Goal: Contribute content

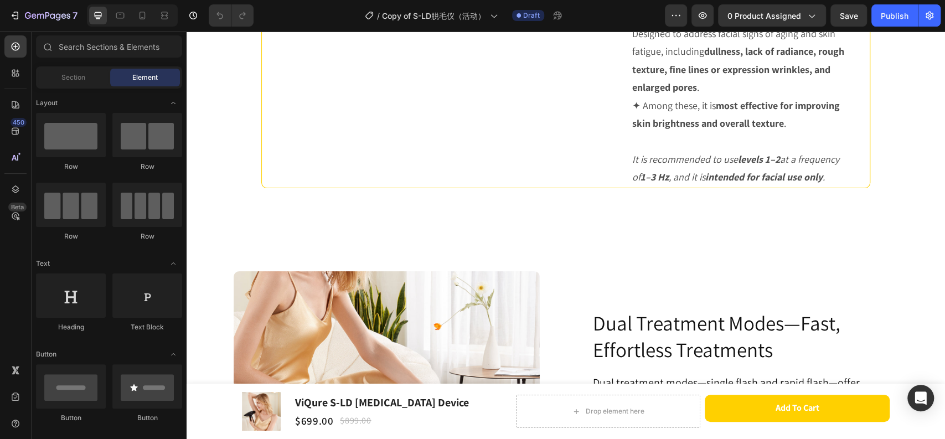
scroll to position [3630, 0]
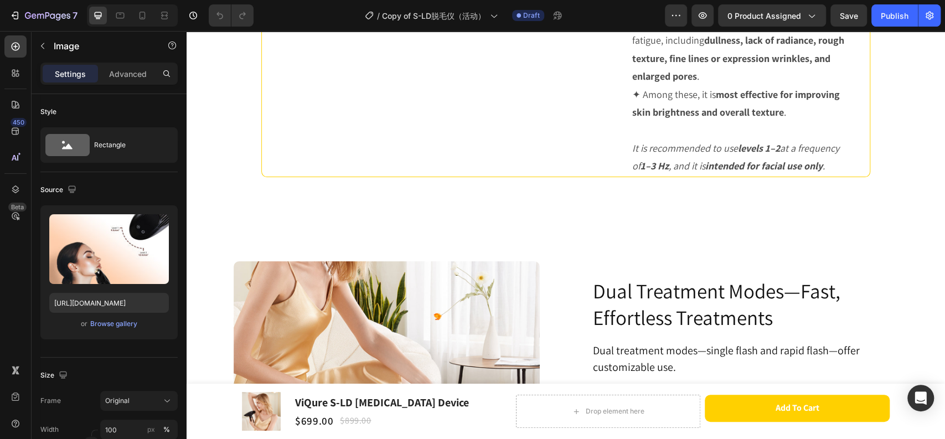
scroll to position [3569, 0]
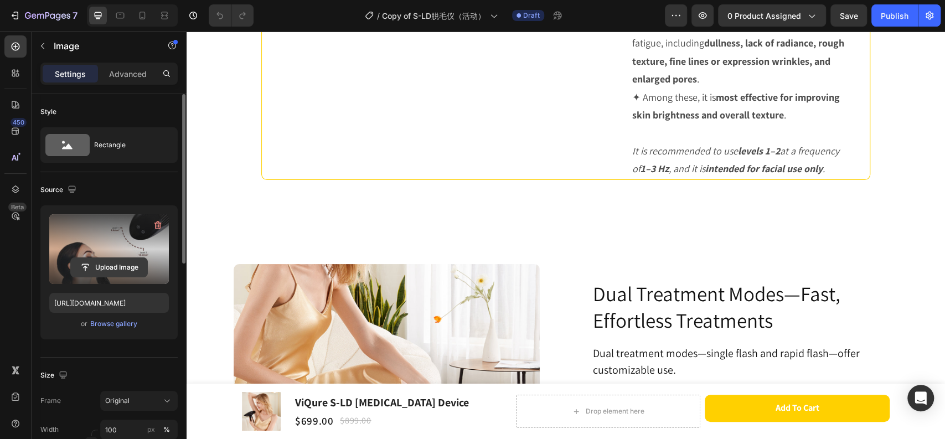
click at [101, 267] on input "file" at bounding box center [109, 267] width 76 height 19
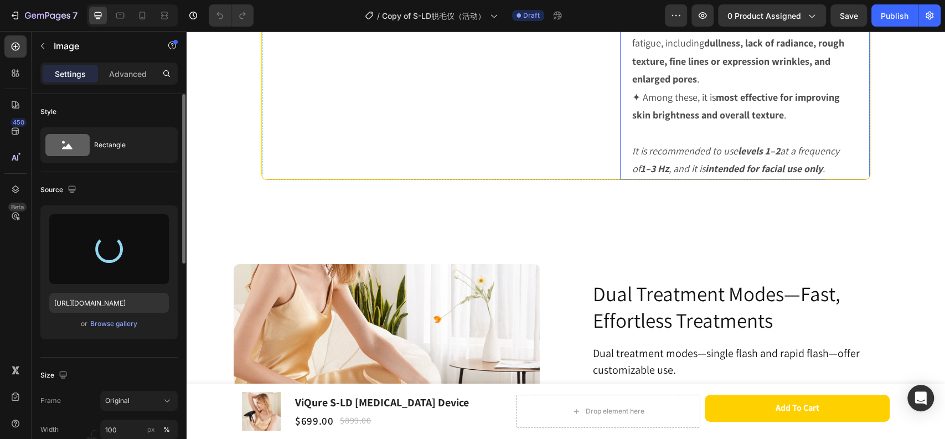
type input "[URL][DOMAIN_NAME]"
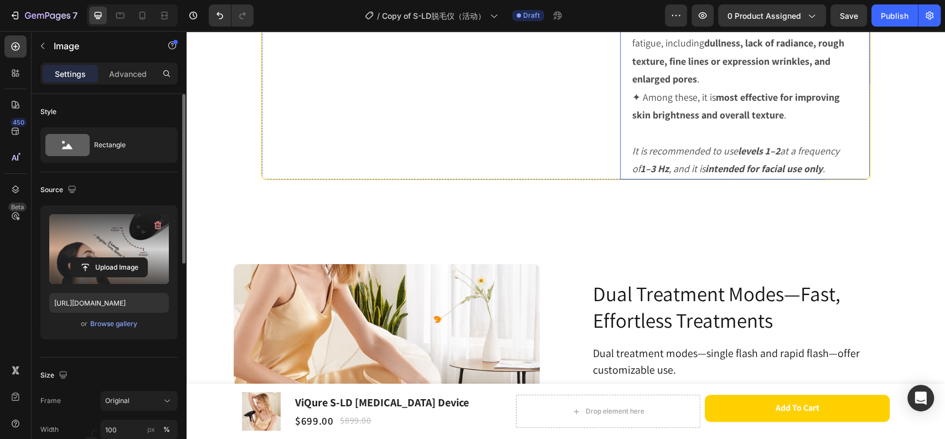
click at [752, 89] on p "Designed to address facial signs of aging and skin fatigue, including dullness,…" at bounding box center [744, 53] width 225 height 72
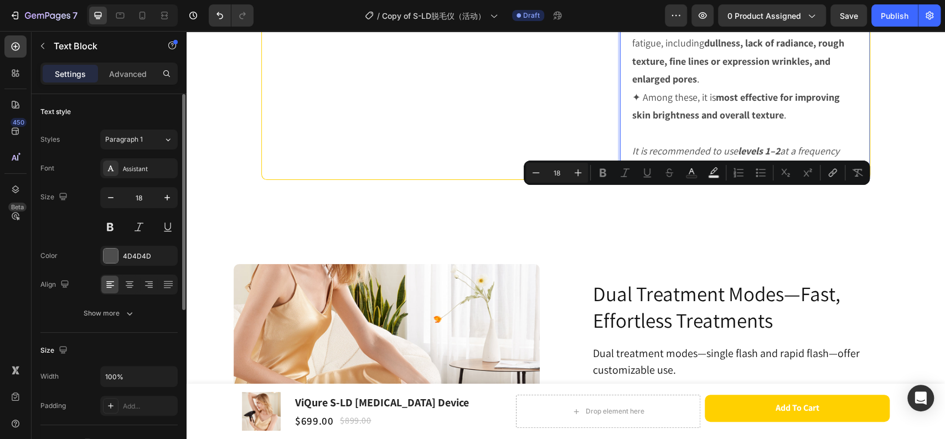
click at [735, 89] on p "Designed to address facial signs of aging and skin fatigue, including dullness,…" at bounding box center [744, 53] width 225 height 72
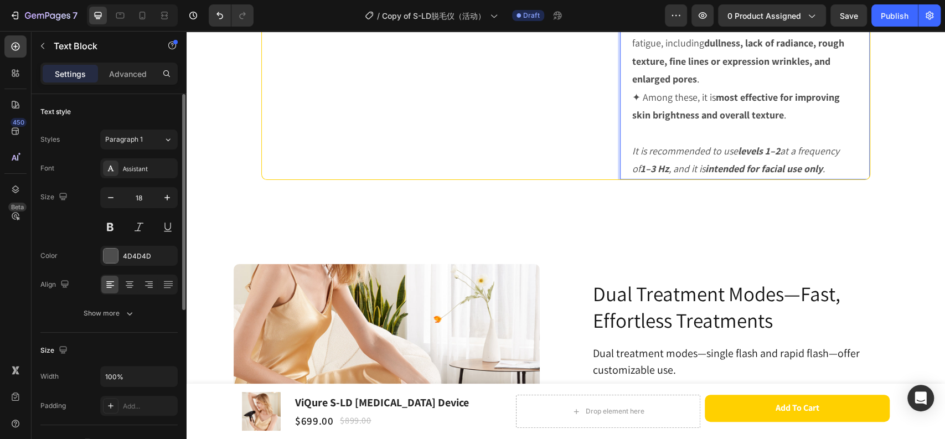
click at [702, 85] on strong "dullness, lack of radiance, rough texture, fine lines or expression wrinkles, a…" at bounding box center [738, 61] width 212 height 49
click at [670, 85] on strong "dullness, lack of radiance, rough texture, fine lines or expression wrinkles, a…" at bounding box center [741, 70] width 219 height 30
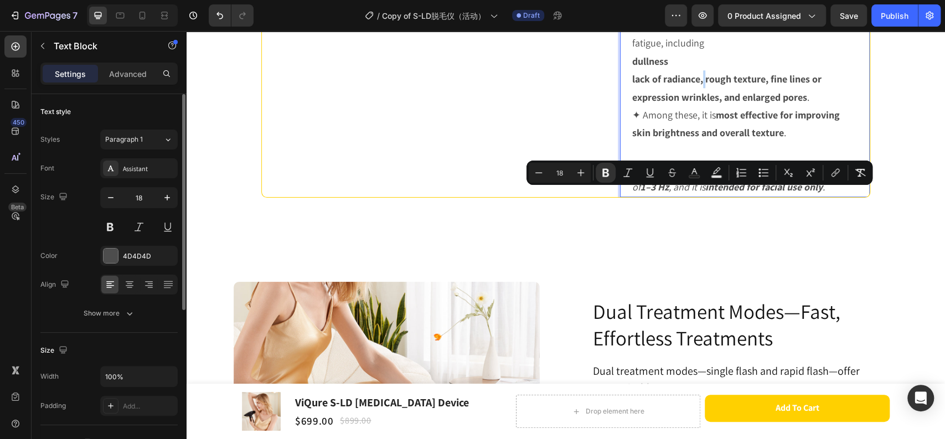
click at [701, 103] on strong "lack of radiance, rough texture, fine lines or expression wrinkles, and enlarge…" at bounding box center [726, 88] width 189 height 30
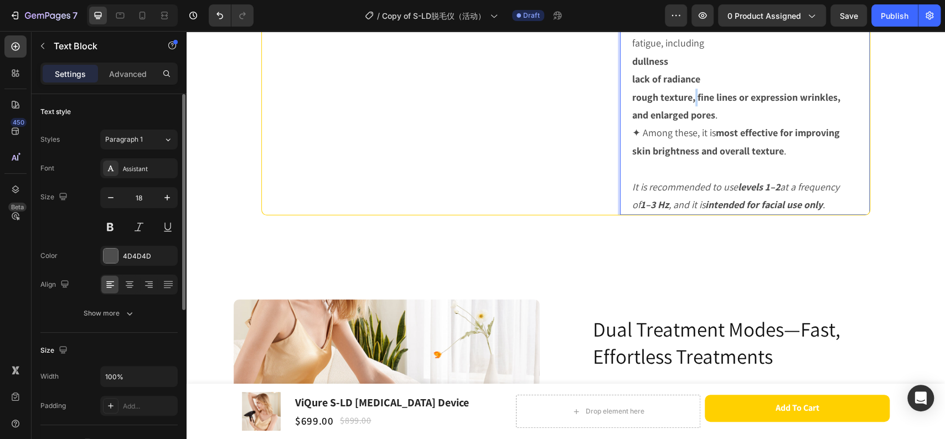
click at [692, 121] on strong "rough texture, fine lines or expression wrinkles, and enlarged pores" at bounding box center [736, 106] width 208 height 30
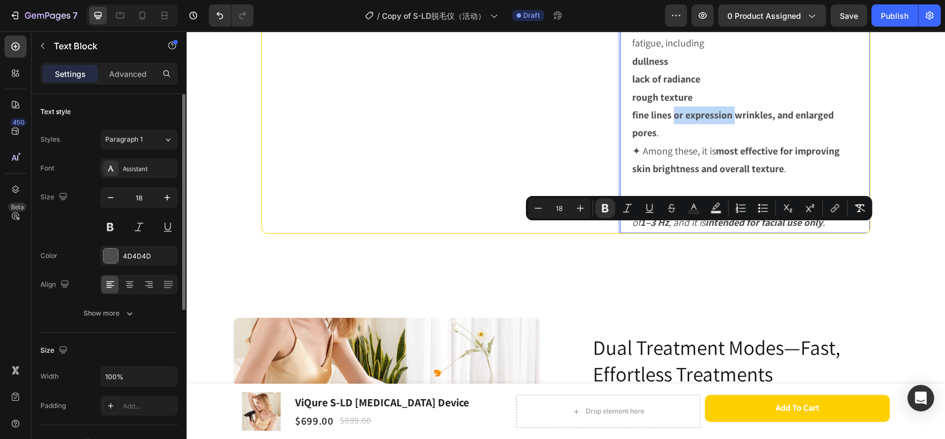
drag, startPoint x: 671, startPoint y: 233, endPoint x: 730, endPoint y: 235, distance: 58.7
click at [730, 139] on strong "fine lines or expression wrinkles, and enlarged pores" at bounding box center [733, 124] width 202 height 30
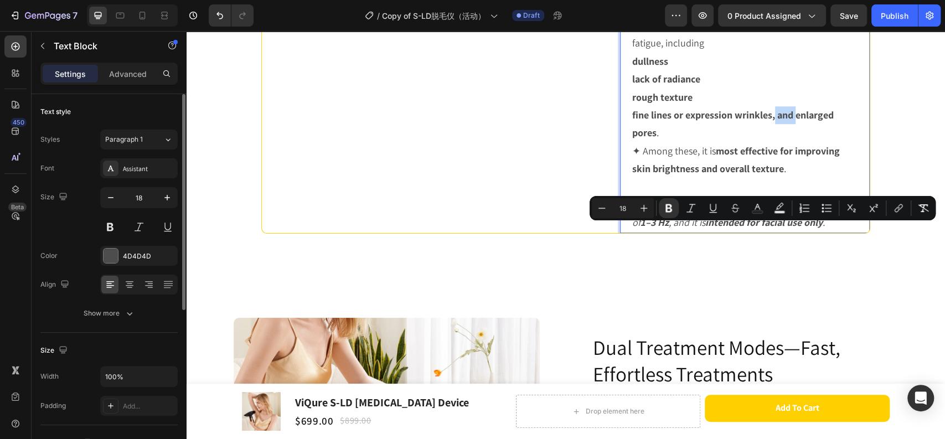
drag, startPoint x: 769, startPoint y: 234, endPoint x: 790, endPoint y: 234, distance: 21.0
click at [790, 139] on strong "fine lines or expression wrinkles, and enlarged pores" at bounding box center [733, 124] width 202 height 30
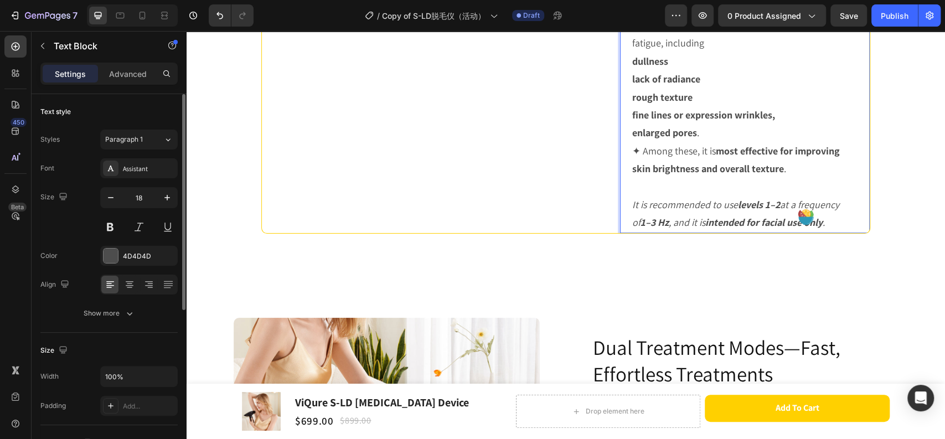
drag, startPoint x: 700, startPoint y: 250, endPoint x: 626, endPoint y: 184, distance: 98.8
click at [631, 184] on div "Designed to address facial signs of aging and skin fatigue, including dullness …" at bounding box center [745, 115] width 228 height 235
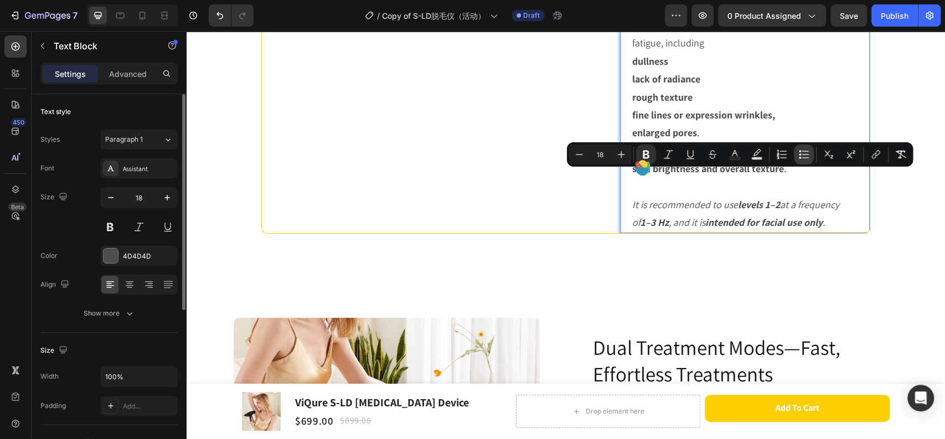
click at [806, 157] on icon "Editor contextual toolbar" at bounding box center [804, 154] width 11 height 11
type input "18"
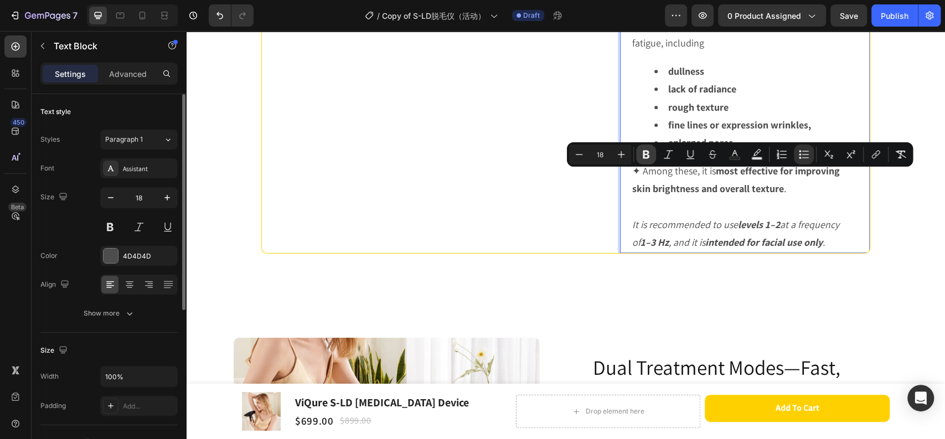
click at [652, 153] on button "Bold" at bounding box center [646, 155] width 20 height 20
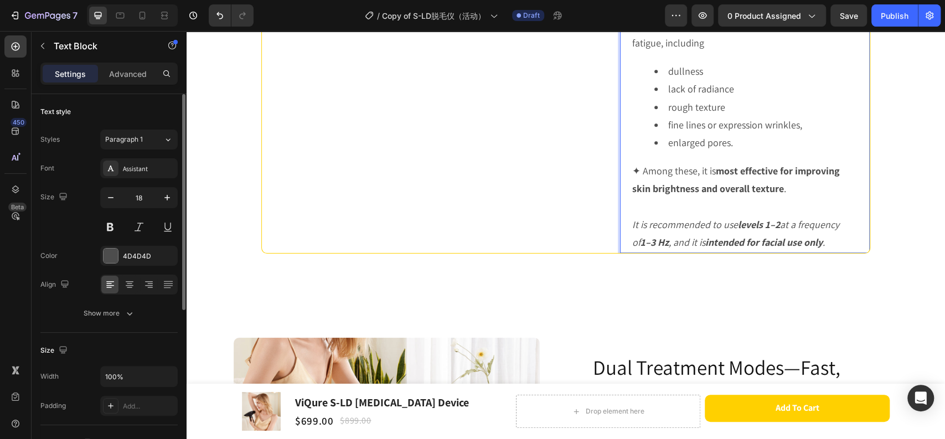
click at [761, 152] on li "enlarged pores." at bounding box center [756, 143] width 203 height 18
click at [694, 171] on div "Designed to address facial signs of aging and skin fatigue, including dullness …" at bounding box center [745, 125] width 228 height 255
click at [709, 53] on p "Designed to address facial signs of aging and skin fatigue, including" at bounding box center [744, 35] width 225 height 36
click at [704, 53] on p "Designed to address facial signs of aging and skin fatigue, including" at bounding box center [744, 35] width 225 height 36
click at [656, 17] on p ":" at bounding box center [744, 8] width 225 height 18
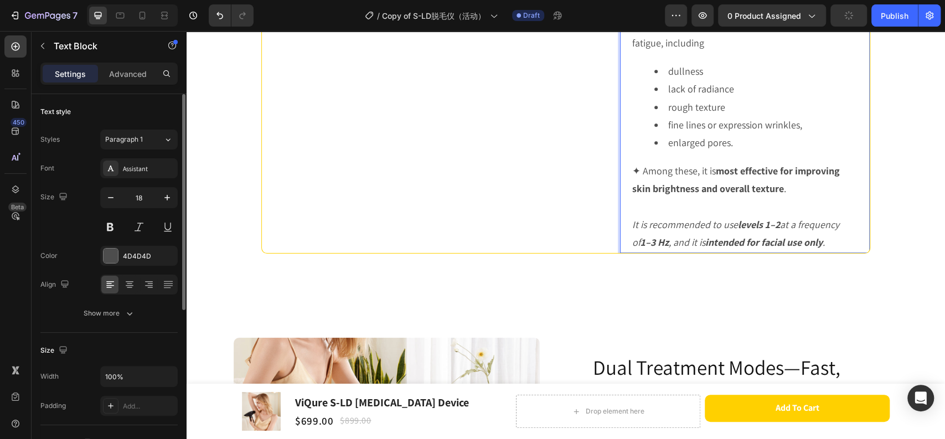
drag, startPoint x: 703, startPoint y: 173, endPoint x: 702, endPoint y: 164, distance: 8.5
click at [703, 172] on div "Designed to address facial signs of aging and skin fatigue, including dullness …" at bounding box center [745, 125] width 228 height 255
click at [702, 53] on p "Designed to address facial signs of aging and skin fatigue, including" at bounding box center [744, 35] width 225 height 36
click at [711, 53] on p "Designed to address facial signs of aging and skin fatigue, including:" at bounding box center [744, 35] width 225 height 36
click at [676, 176] on div "Designed to address facial signs of aging and skin fatigue, including: dullness…" at bounding box center [745, 125] width 228 height 255
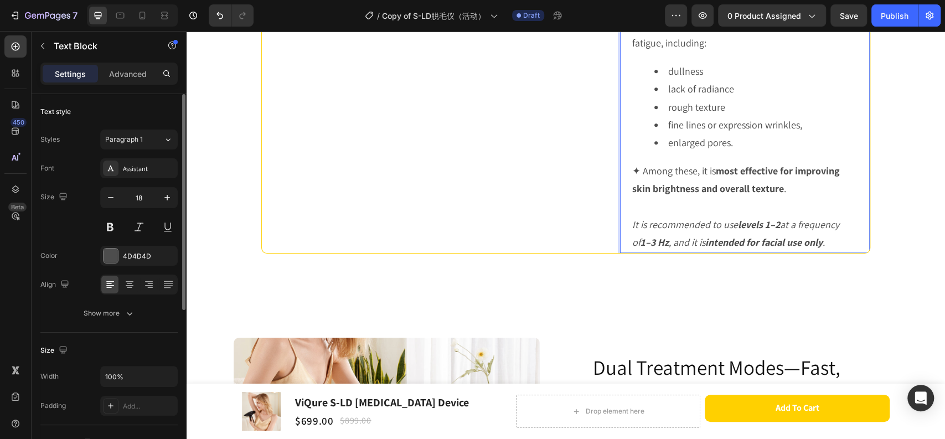
drag, startPoint x: 738, startPoint y: 258, endPoint x: 656, endPoint y: 176, distance: 115.9
click at [656, 176] on div "Designed to address facial signs of aging and skin fatigue, including: dullness…" at bounding box center [745, 125] width 228 height 255
click at [649, 252] on p "✦ Among these, it is most effective for improving skin brightness and overall t…" at bounding box center [744, 207] width 225 height 90
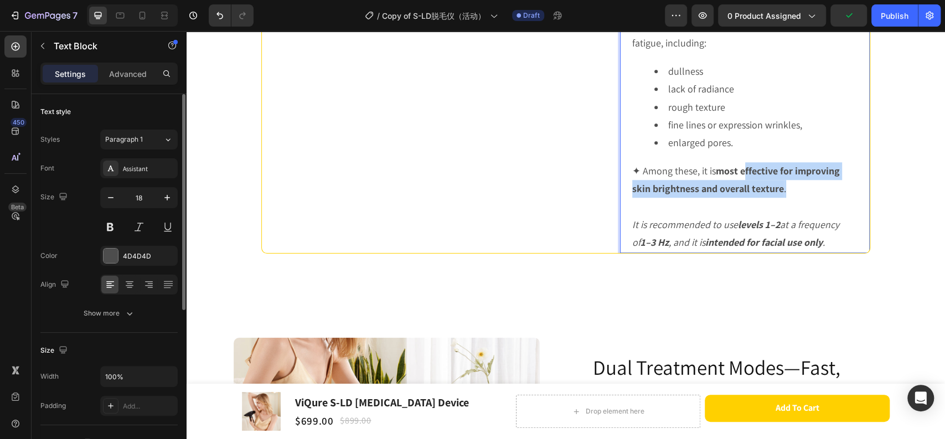
drag, startPoint x: 784, startPoint y: 309, endPoint x: 740, endPoint y: 292, distance: 46.3
click at [740, 252] on p "✦ Among these, it is most effective for improving skin brightness and overall t…" at bounding box center [744, 207] width 225 height 90
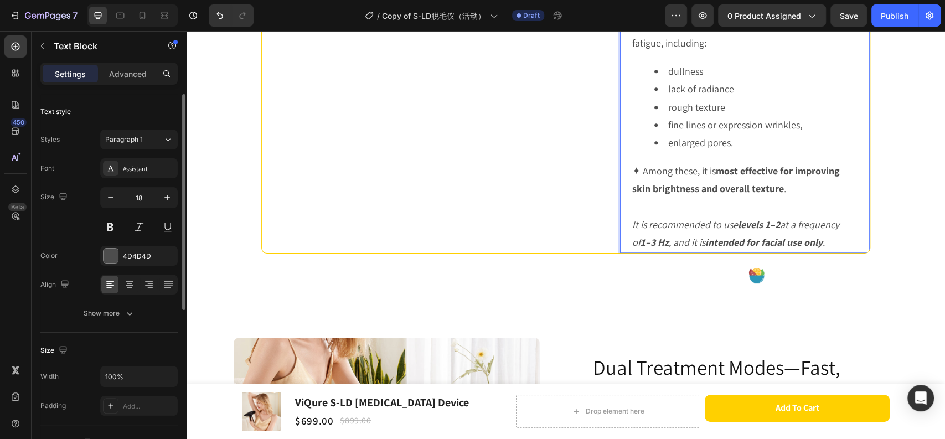
click at [678, 98] on li "lack of radiance" at bounding box center [756, 89] width 203 height 18
drag, startPoint x: 696, startPoint y: 307, endPoint x: 648, endPoint y: 303, distance: 48.4
click at [648, 195] on strong "most effective for improving skin brightness and overall texture" at bounding box center [736, 179] width 208 height 30
drag, startPoint x: 730, startPoint y: 207, endPoint x: 694, endPoint y: 205, distance: 36.6
click at [694, 98] on li "lack of radiance" at bounding box center [756, 89] width 203 height 18
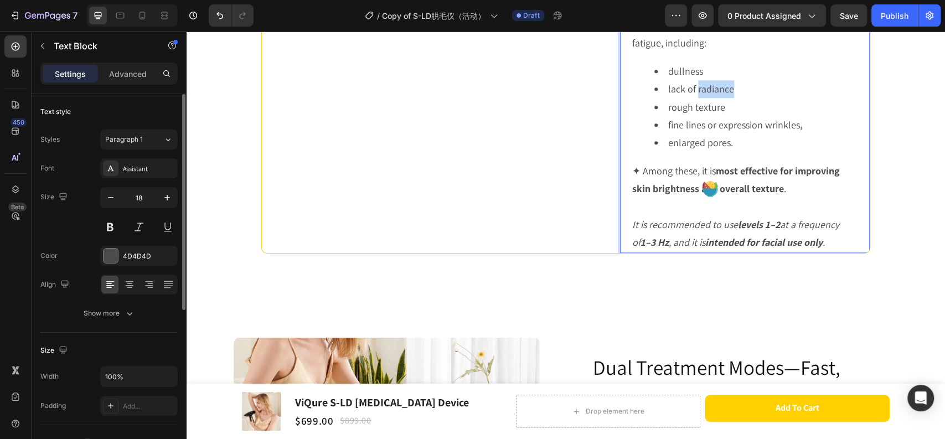
copy li "radiance"
drag, startPoint x: 650, startPoint y: 303, endPoint x: 694, endPoint y: 305, distance: 43.8
click at [694, 195] on strong "most effective for improving skin brightness and overall texture" at bounding box center [736, 179] width 208 height 30
click at [736, 195] on strong "most effective for improving skin radiance and overall texture" at bounding box center [736, 179] width 208 height 30
click at [793, 252] on p "✦ Among these, it is most effective for improving skin radiance and overall tex…" at bounding box center [744, 207] width 225 height 90
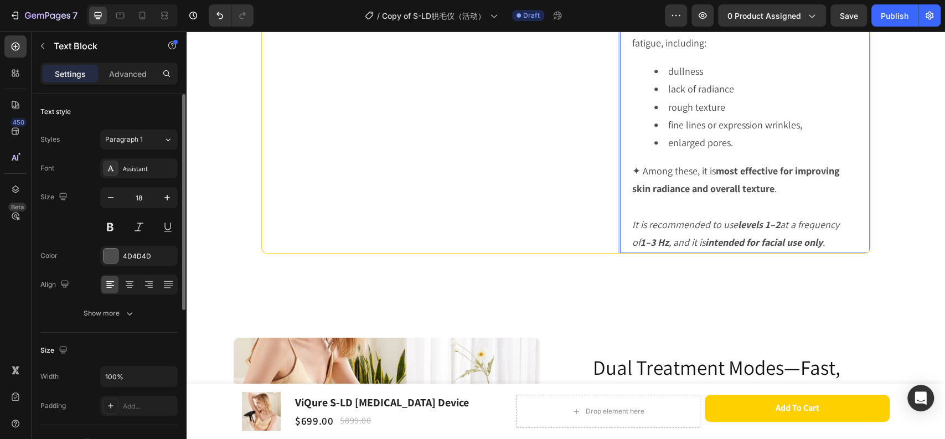
click at [632, 53] on p "Designed to address facial signs of aging and skin fatigue, including:" at bounding box center [744, 35] width 225 height 36
click at [671, 252] on p "✦ Among these, it is most effective for improving skin radiance and overall tex…" at bounding box center [744, 207] width 225 height 90
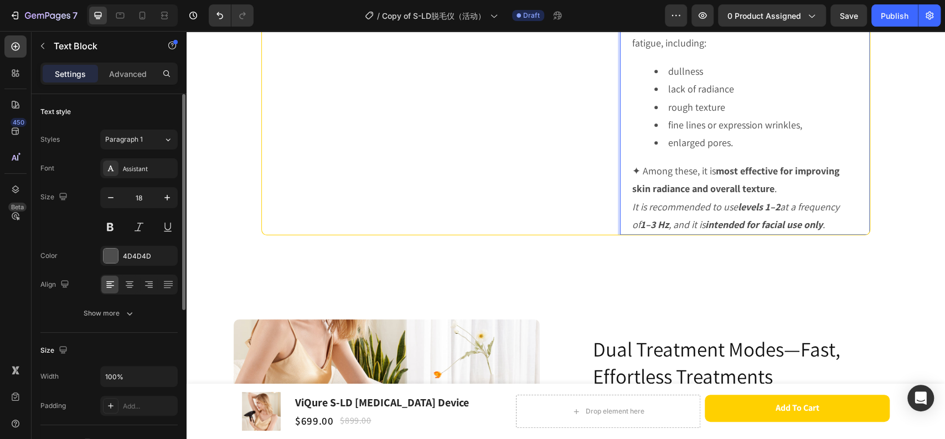
click at [632, 231] on icon "It is recommended to use levels 1–2 at a frequency of 1–3 Hz , and it is intend…" at bounding box center [735, 215] width 207 height 30
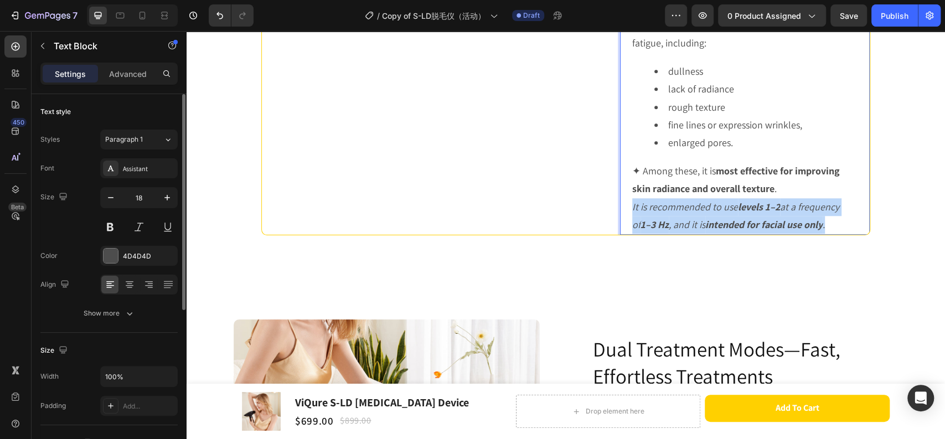
drag, startPoint x: 828, startPoint y: 341, endPoint x: 627, endPoint y: 327, distance: 201.0
click at [632, 234] on p "✦ Among these, it is most effective for improving skin radiance and overall tex…" at bounding box center [744, 198] width 225 height 72
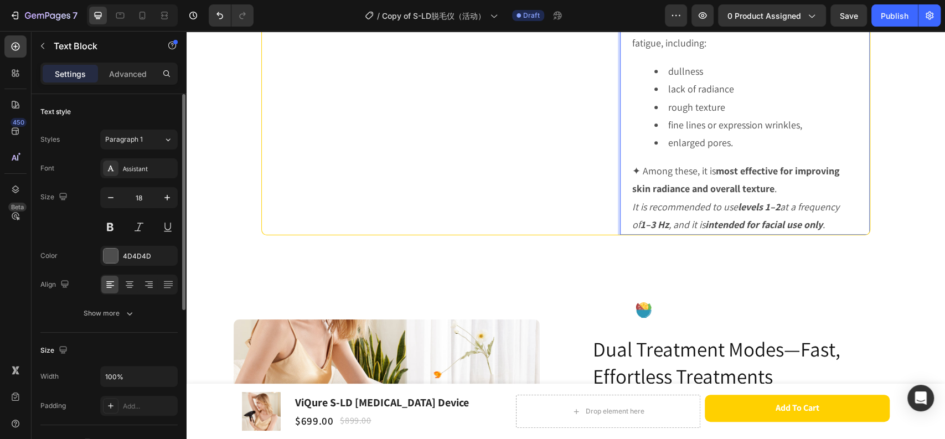
click at [757, 195] on strong "most effective for improving skin radiance and overall texture" at bounding box center [736, 179] width 208 height 30
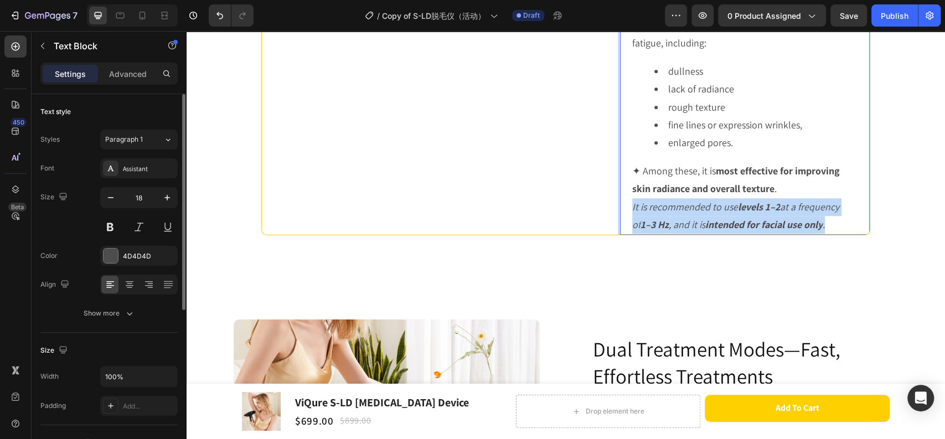
drag, startPoint x: 836, startPoint y: 341, endPoint x: 627, endPoint y: 319, distance: 210.0
click at [632, 234] on p "✦ Among these, it is most effective for improving skin radiance and overall tex…" at bounding box center [744, 198] width 225 height 72
click at [652, 231] on icon "It is recommended to use levels 1–2 at a frequency of 1–3 Hz , and it is intend…" at bounding box center [735, 215] width 207 height 30
drag, startPoint x: 634, startPoint y: 324, endPoint x: 760, endPoint y: 330, distance: 125.9
click at [760, 231] on icon "It is recommended to use levels 1–2 at a frequency of 1–3 Hz , and it is intend…" at bounding box center [735, 215] width 207 height 30
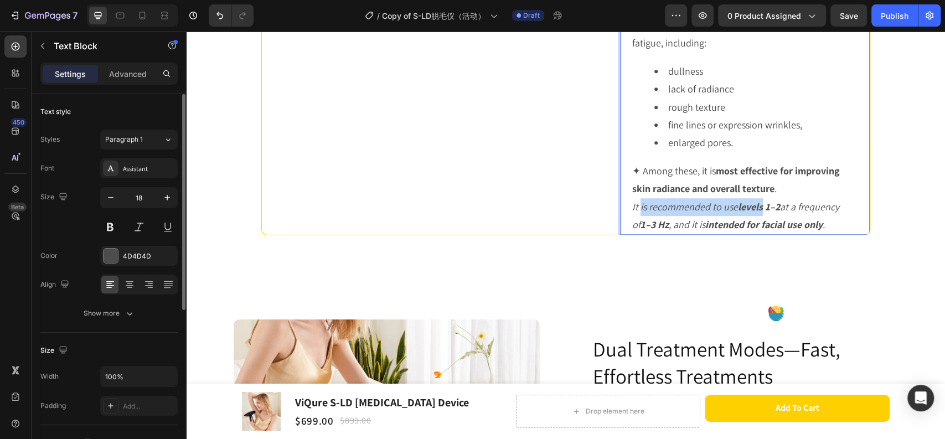
click at [760, 213] on strong "levels 1–2" at bounding box center [759, 206] width 42 height 13
drag, startPoint x: 735, startPoint y: 322, endPoint x: 779, endPoint y: 322, distance: 43.2
click at [779, 231] on icon "It is recommended to use levels 1–2 at a frequency of 1–3 Hz , and it is intend…" at bounding box center [735, 215] width 207 height 30
click at [104, 224] on button at bounding box center [110, 227] width 20 height 20
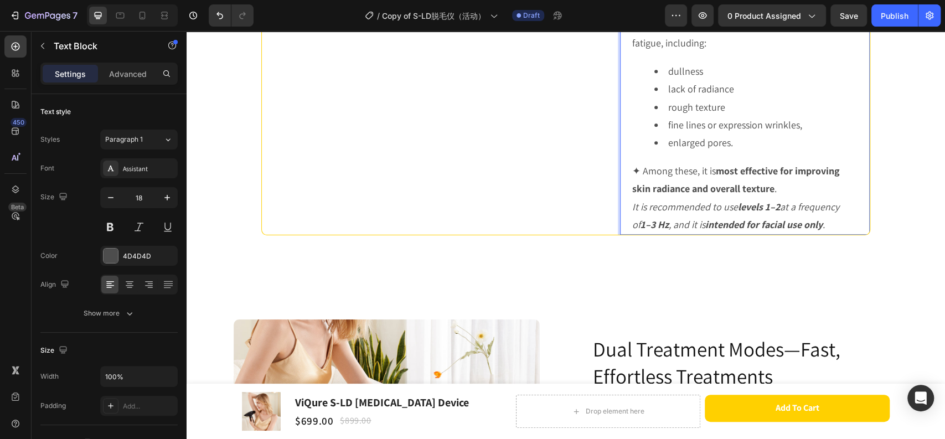
click at [658, 53] on p "Designed to address facial signs of aging and skin fatigue, including:" at bounding box center [744, 35] width 225 height 36
click at [632, 53] on p "Designed to address facial signs of aging and skin fatigue, including:" at bounding box center [744, 35] width 225 height 36
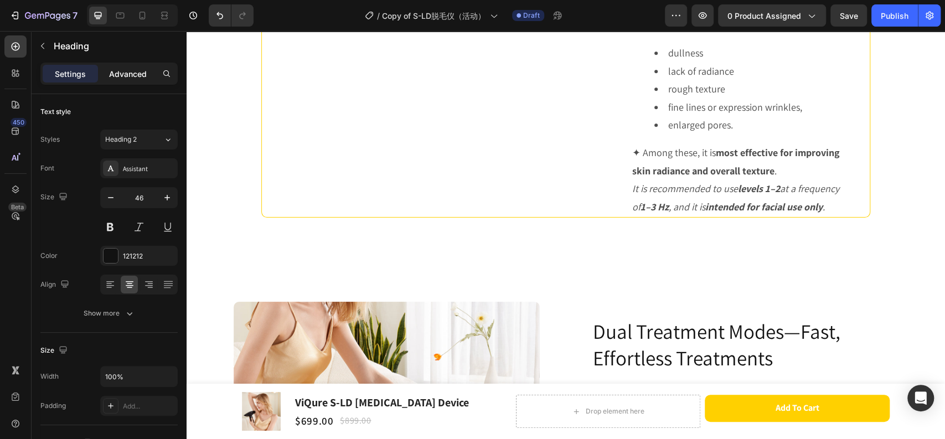
click at [128, 73] on p "Advanced" at bounding box center [128, 74] width 38 height 12
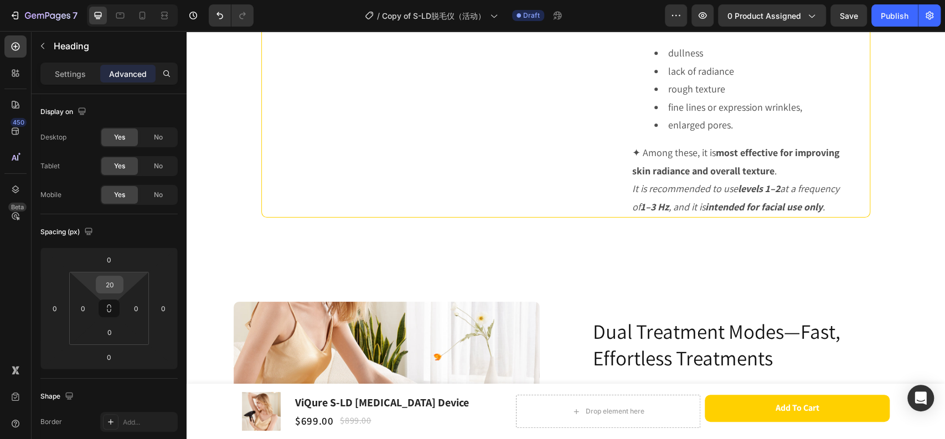
click at [112, 282] on input "20" at bounding box center [110, 284] width 22 height 17
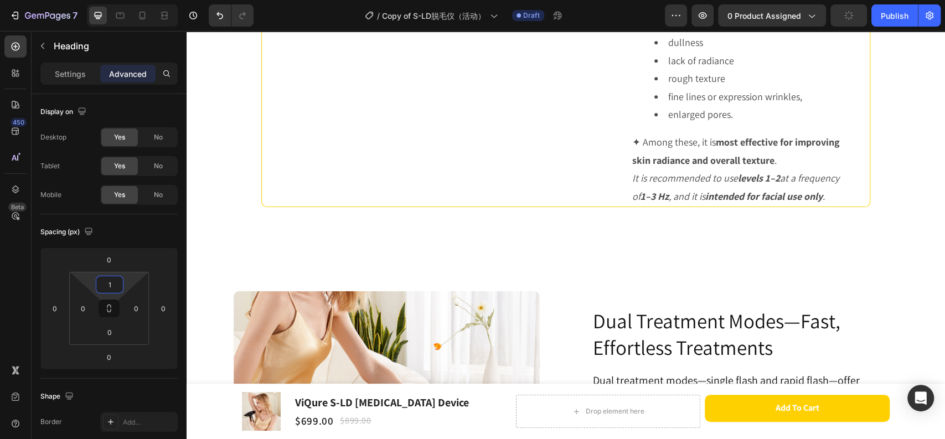
type input "15"
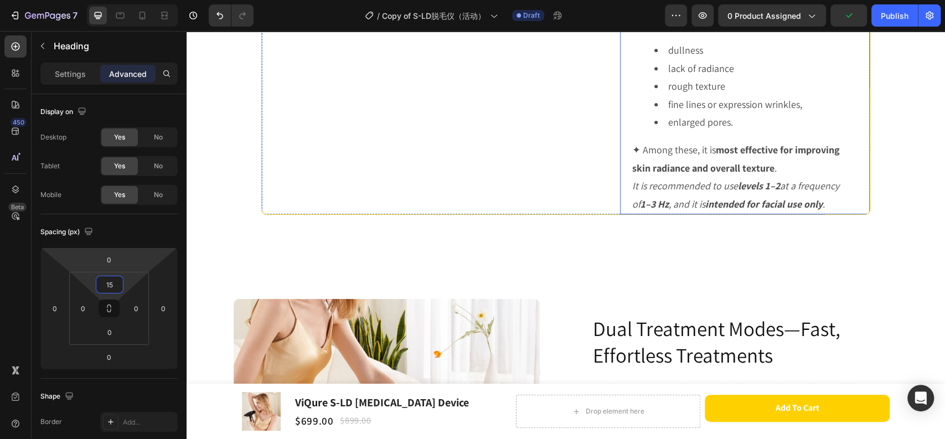
click at [725, 210] on strong "intended for facial use only" at bounding box center [764, 204] width 117 height 13
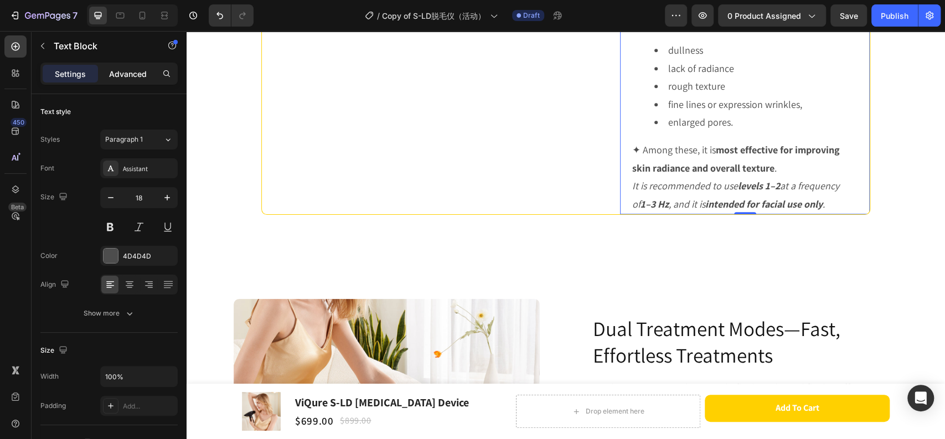
click at [133, 70] on p "Advanced" at bounding box center [128, 74] width 38 height 12
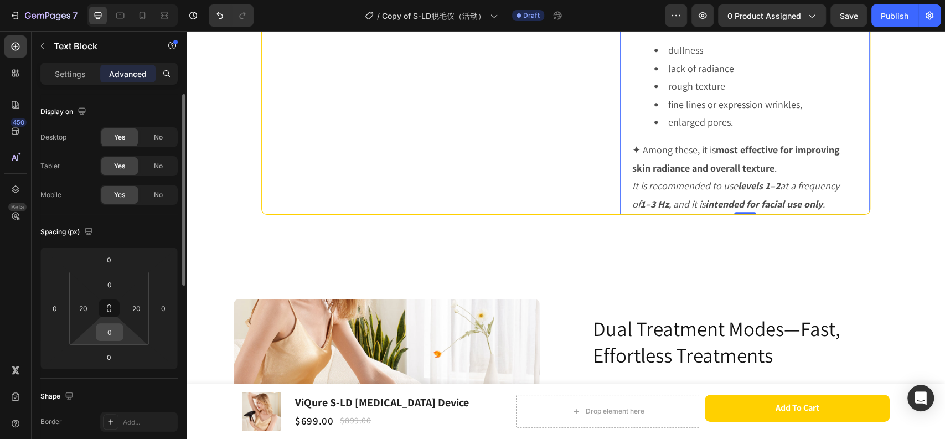
click at [113, 335] on input "0" at bounding box center [110, 332] width 22 height 17
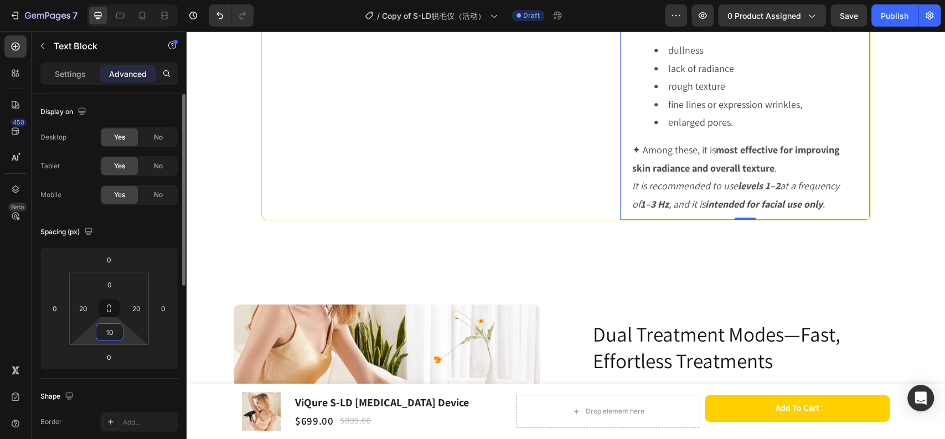
type input "1"
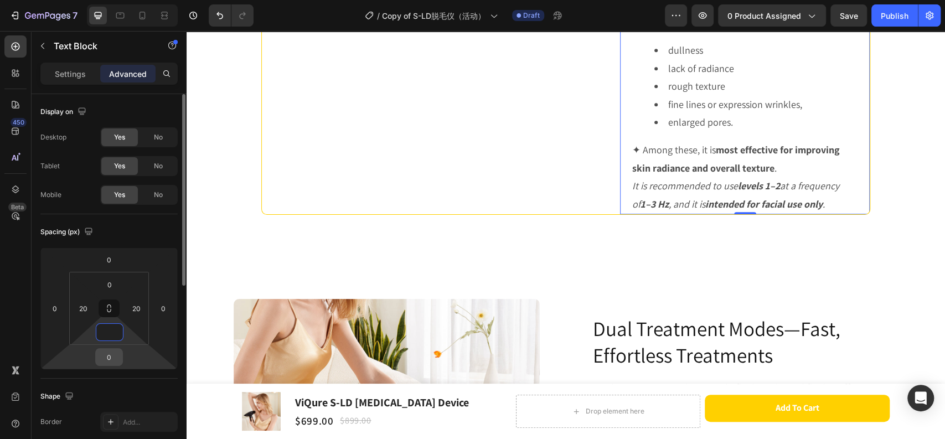
click at [115, 356] on input "0" at bounding box center [109, 357] width 22 height 17
type input "0"
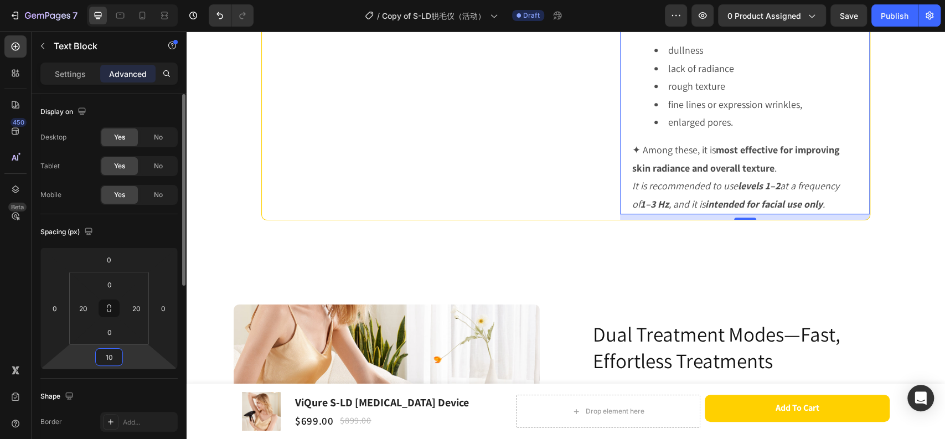
type input "1"
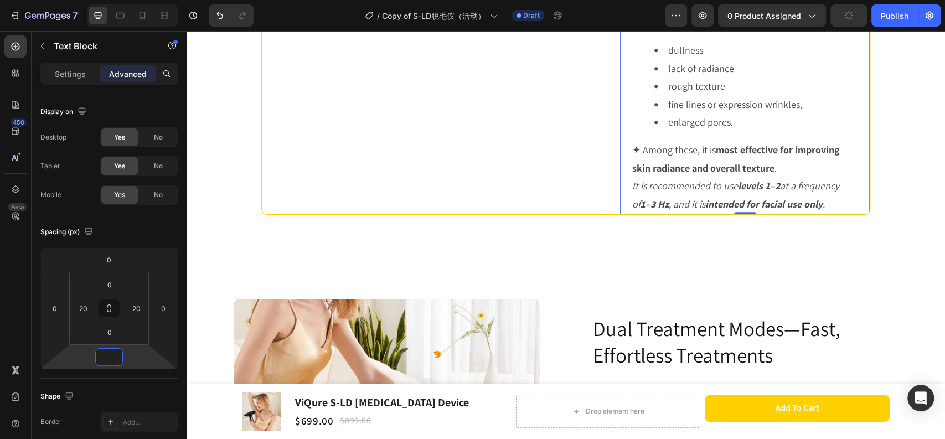
type input "0"
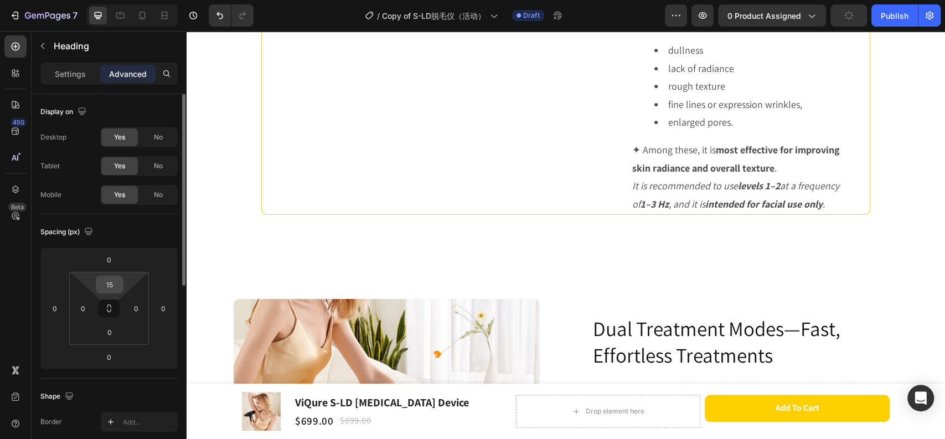
click at [115, 285] on input "15" at bounding box center [110, 284] width 22 height 17
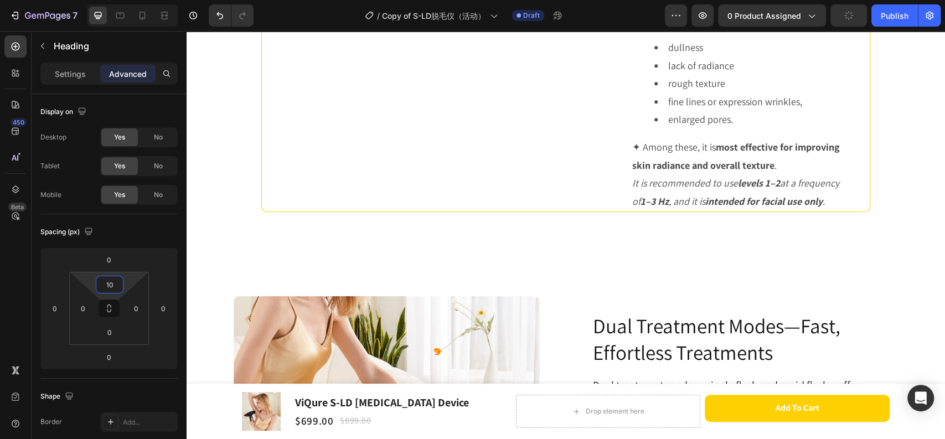
type input "10"
drag, startPoint x: 745, startPoint y: 107, endPoint x: 745, endPoint y: 100, distance: 6.6
click at [763, 29] on p "Designed to address facial signs of aging and skin fatigue, including:" at bounding box center [744, 11] width 225 height 36
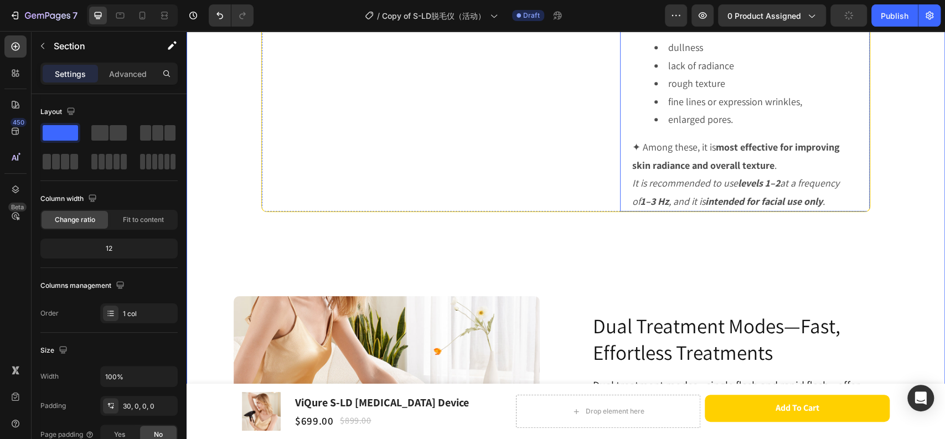
click at [711, 210] on p "✦ Among these, it is most effective for improving skin radiance and overall tex…" at bounding box center [744, 174] width 225 height 72
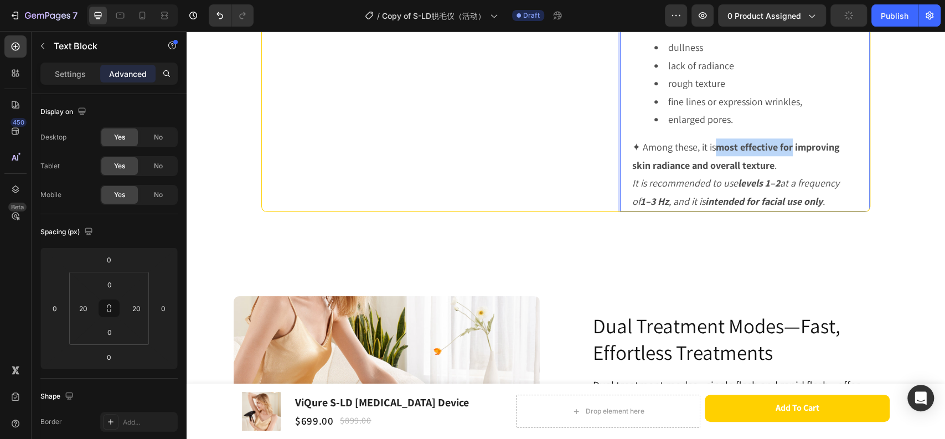
drag, startPoint x: 714, startPoint y: 265, endPoint x: 789, endPoint y: 264, distance: 74.8
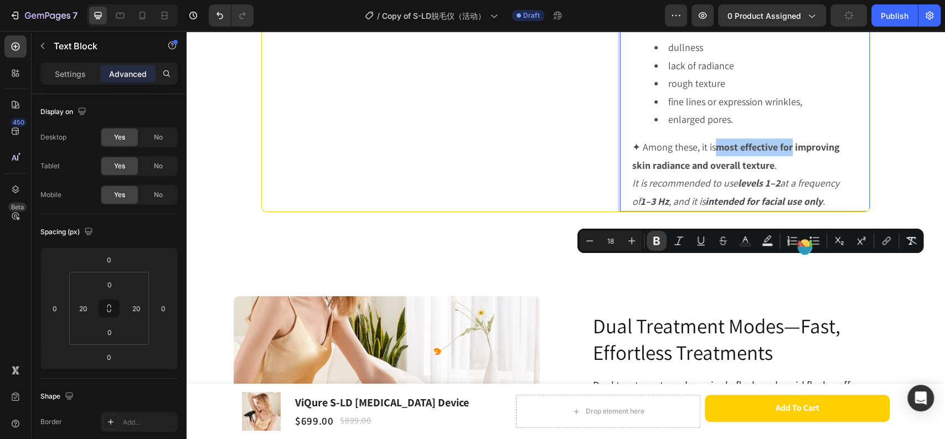
click at [652, 246] on icon "Editor contextual toolbar" at bounding box center [656, 240] width 11 height 11
click at [732, 171] on strong "improving skin radiance and overall texture" at bounding box center [743, 156] width 223 height 30
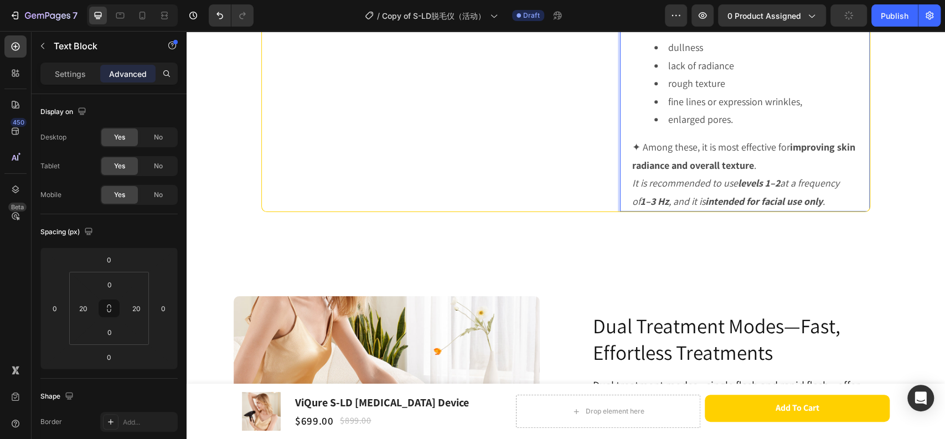
click at [771, 210] on p "✦ Among these, it is most effective for improving skin radiance and overall tex…" at bounding box center [744, 174] width 225 height 72
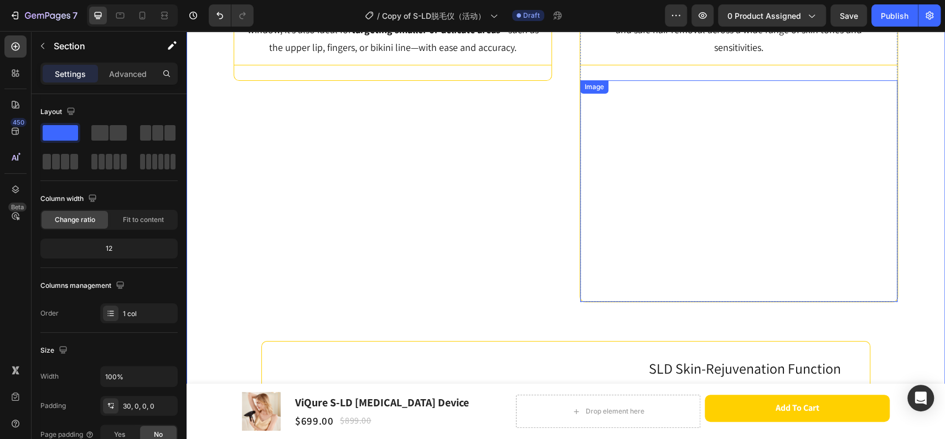
scroll to position [3138, 0]
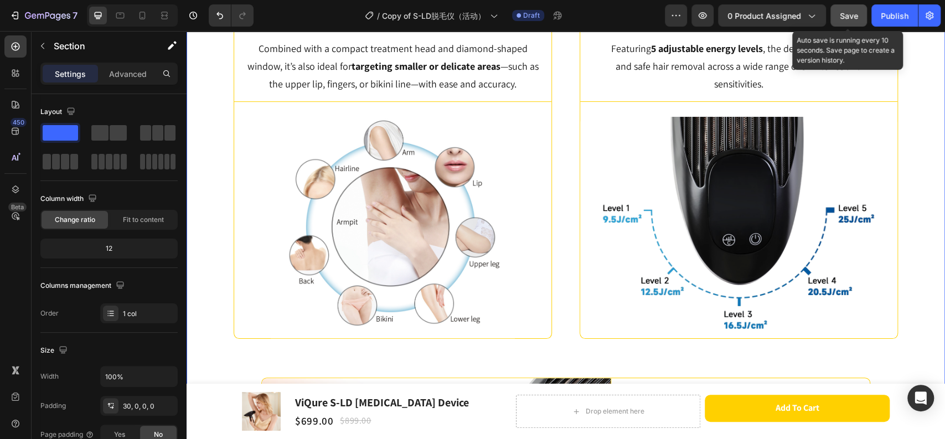
click at [846, 18] on span "Save" at bounding box center [849, 15] width 18 height 9
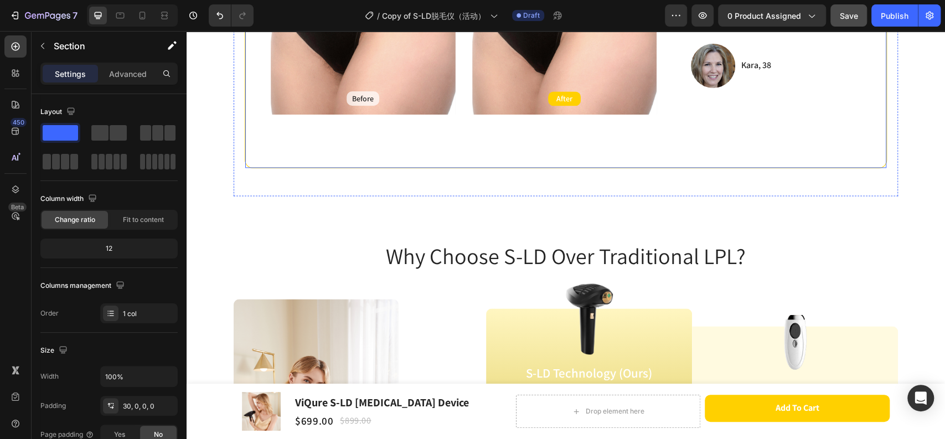
scroll to position [800, 0]
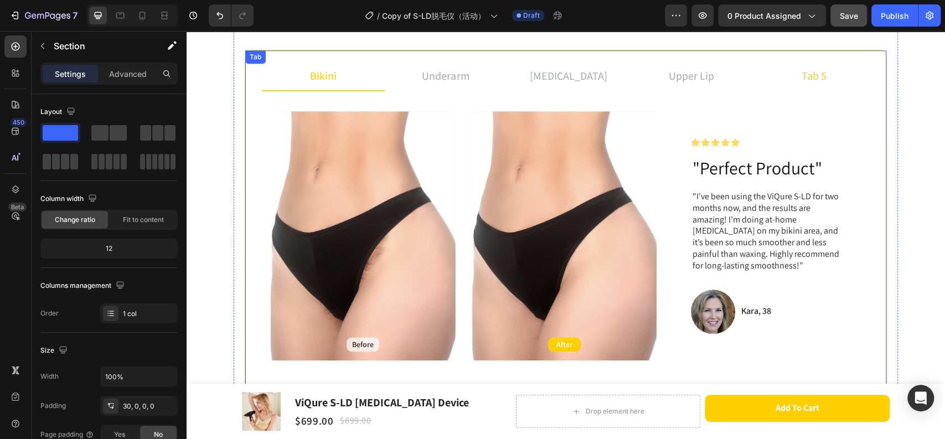
click at [805, 73] on div "tab 5" at bounding box center [814, 76] width 28 height 20
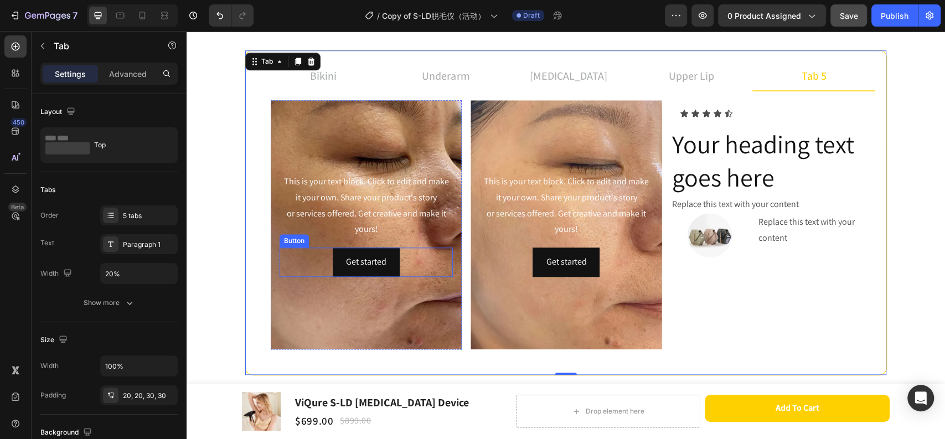
click at [407, 261] on div "Get started Button" at bounding box center [366, 262] width 173 height 29
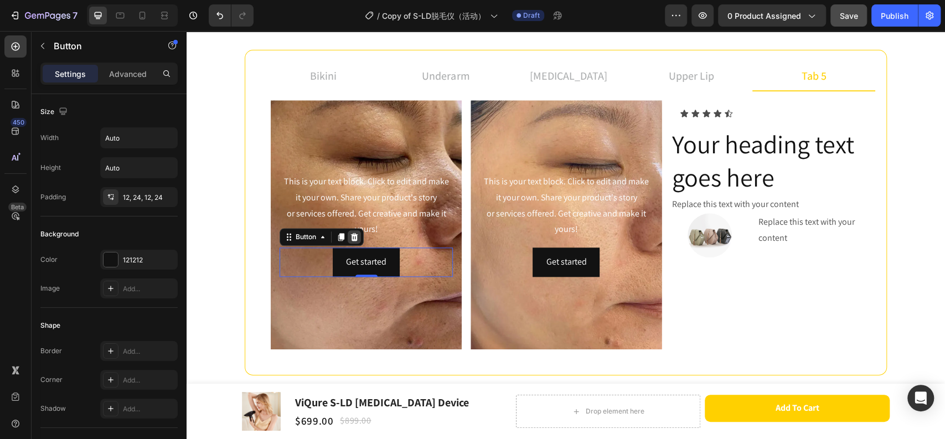
click at [352, 235] on icon at bounding box center [354, 237] width 7 height 8
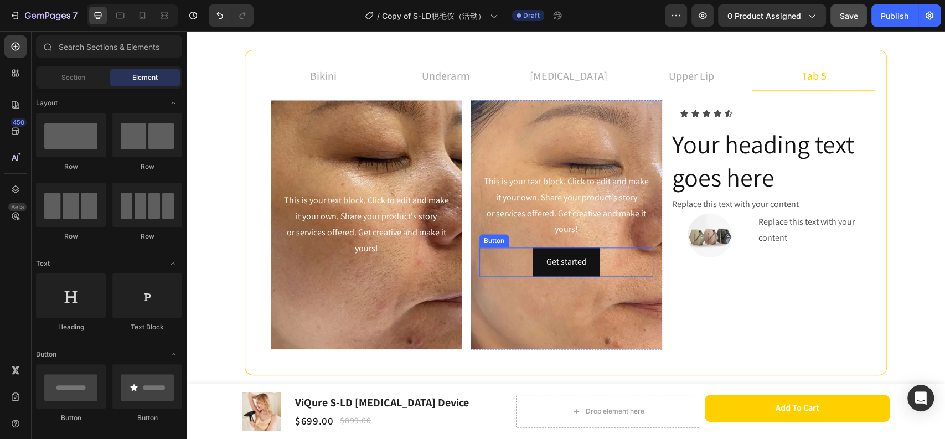
click at [611, 256] on div "Get started Button" at bounding box center [566, 262] width 173 height 29
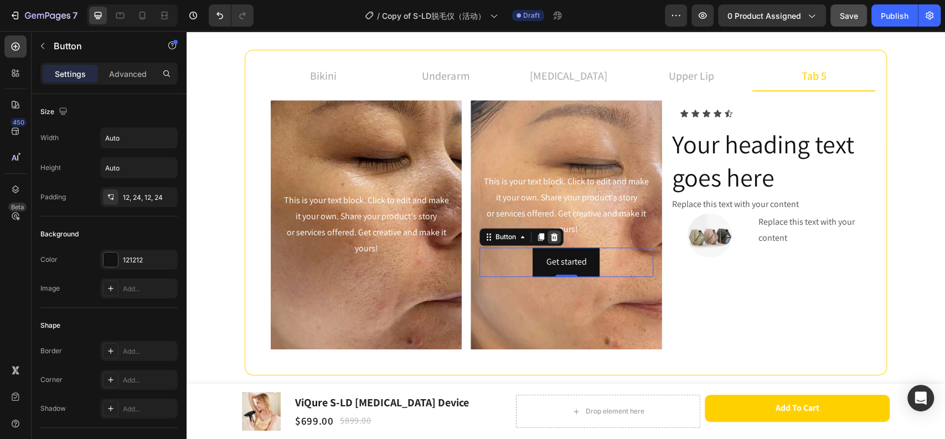
click at [552, 238] on icon at bounding box center [554, 237] width 7 height 8
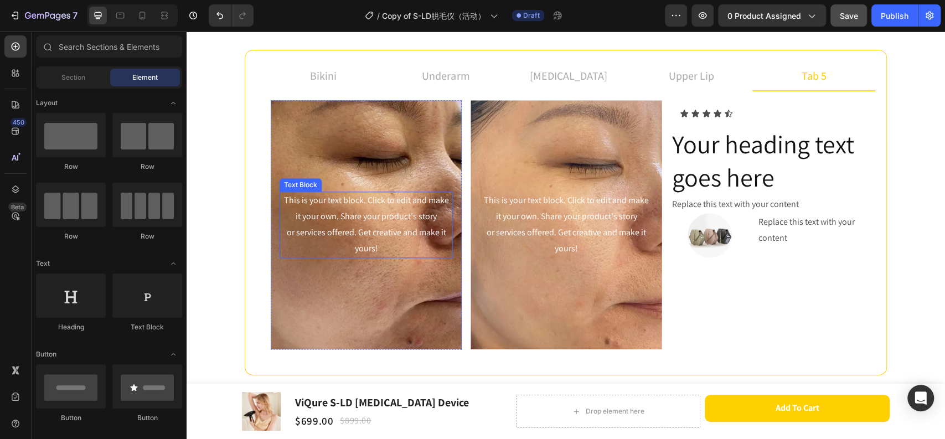
click at [375, 212] on div "This is your text block. Click to edit and make it your own. Share your product…" at bounding box center [366, 225] width 173 height 66
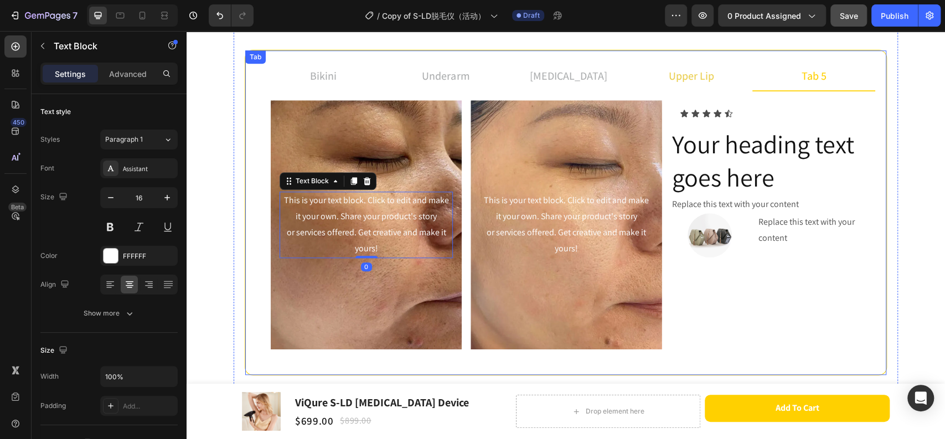
click at [671, 84] on div "upper lip" at bounding box center [691, 76] width 49 height 20
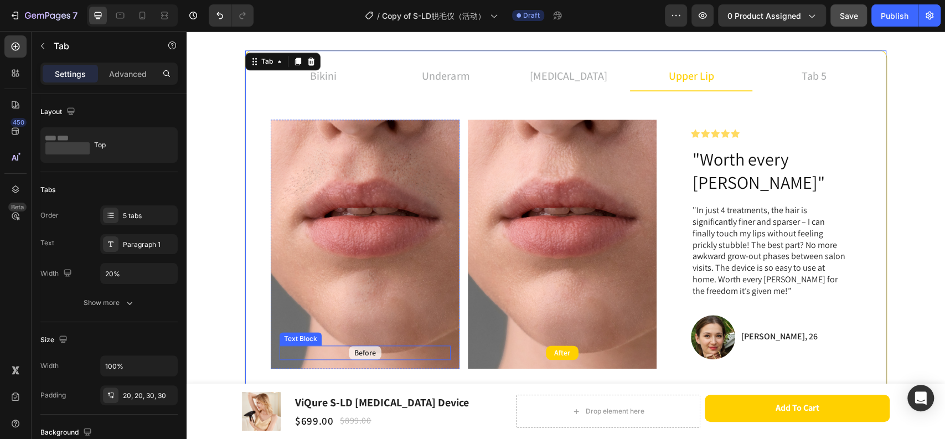
click at [386, 346] on div "Before" at bounding box center [365, 353] width 171 height 14
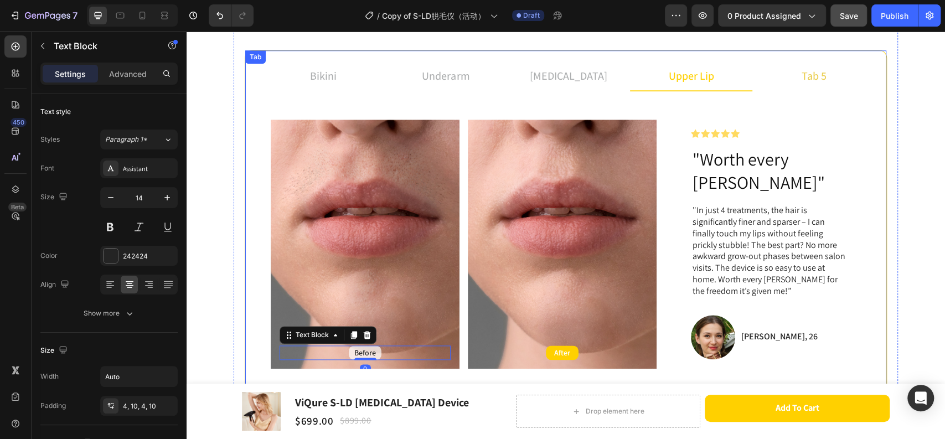
click at [826, 75] on li "tab 5" at bounding box center [814, 76] width 123 height 30
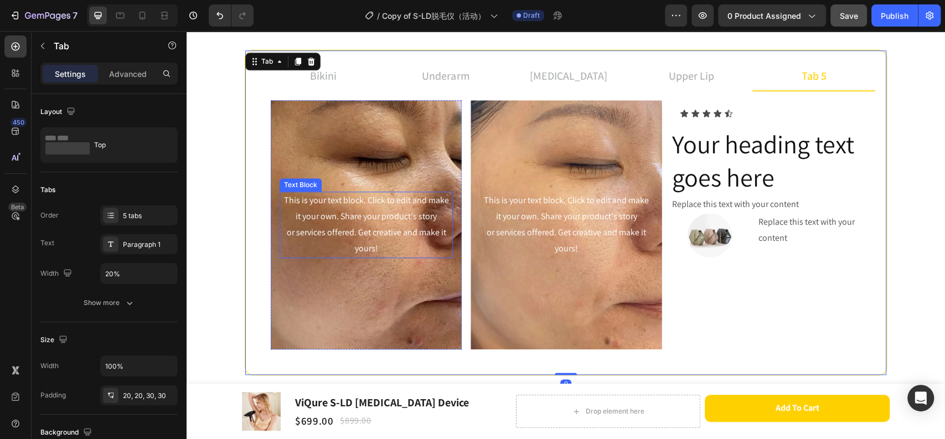
click at [384, 227] on div "This is your text block. Click to edit and make it your own. Share your product…" at bounding box center [366, 225] width 173 height 66
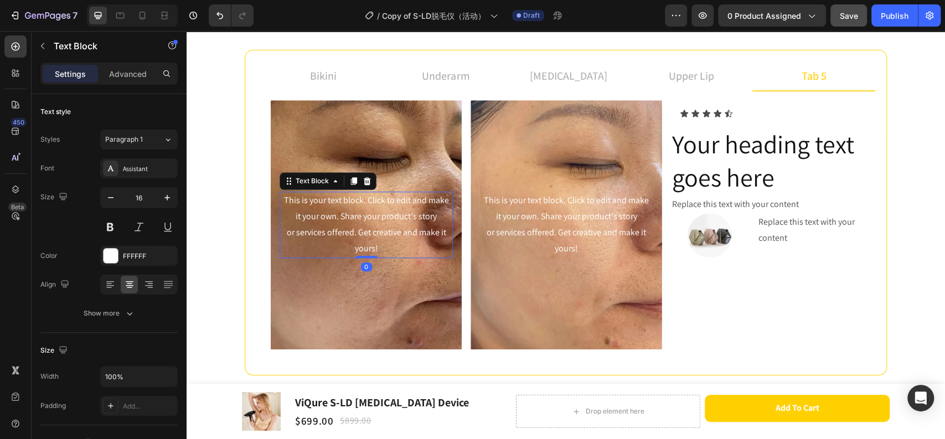
click at [380, 245] on div "This is your text block. Click to edit and make it your own. Share your product…" at bounding box center [366, 225] width 173 height 66
click at [380, 245] on p "This is your text block. Click to edit and make it your own. Share your product…" at bounding box center [366, 225] width 171 height 64
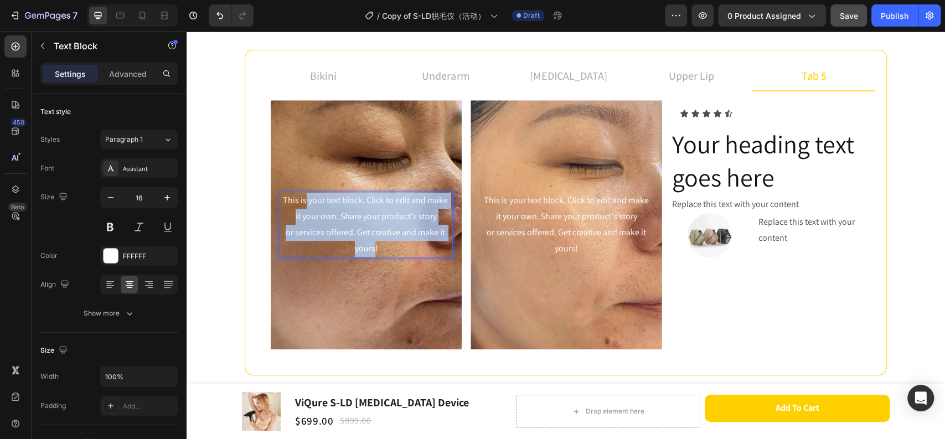
drag, startPoint x: 300, startPoint y: 199, endPoint x: 376, endPoint y: 246, distance: 89.8
click at [376, 246] on p "This is your text block. Click to edit and make it your own. Share your product…" at bounding box center [366, 225] width 171 height 64
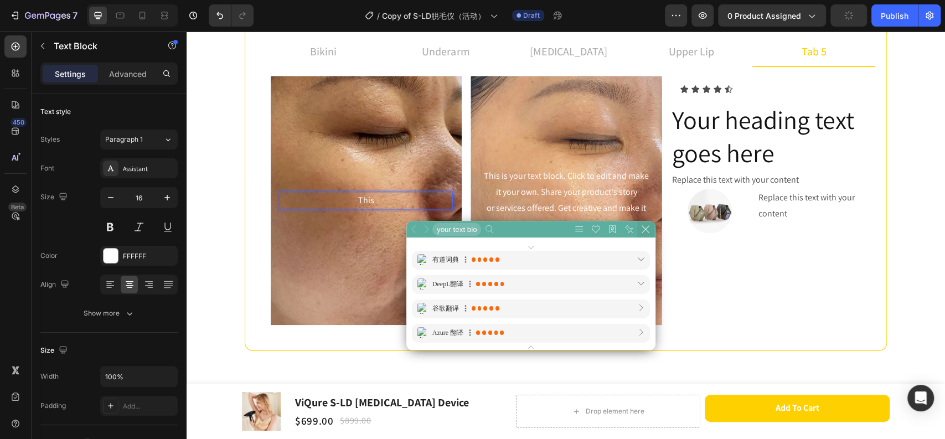
scroll to position [74, 334]
click at [645, 225] on icon at bounding box center [646, 229] width 8 height 8
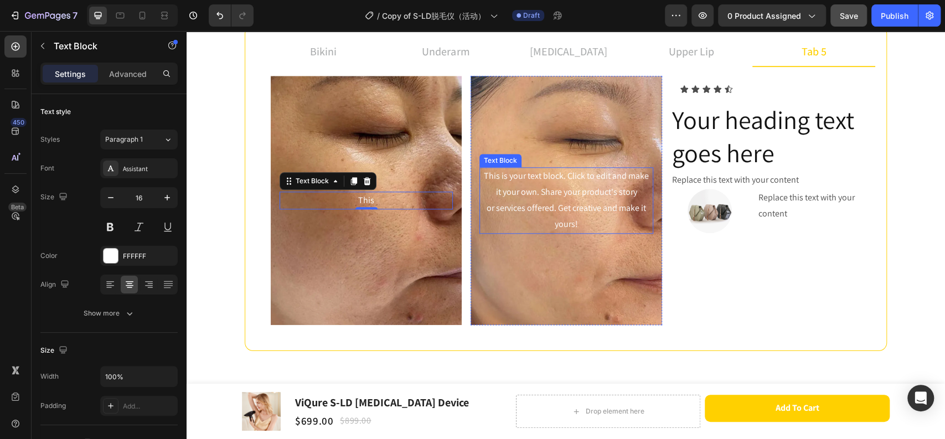
click at [577, 178] on div "This is your text block. Click to edit and make it your own. Share your product…" at bounding box center [566, 200] width 173 height 66
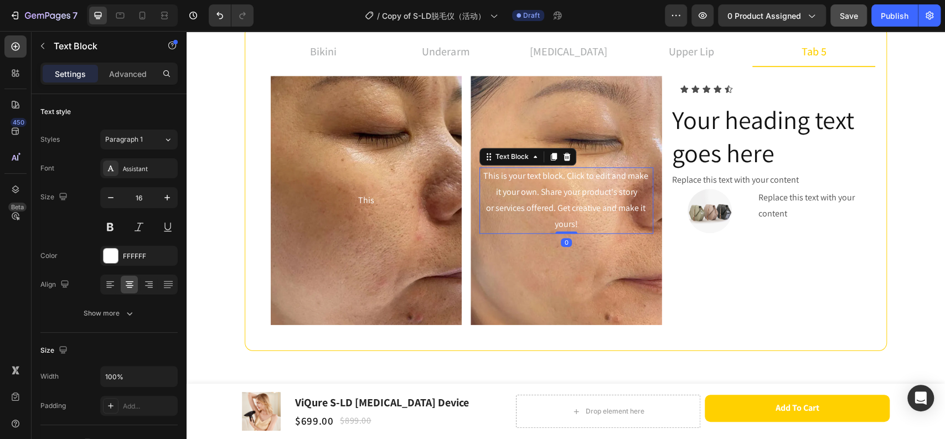
click at [588, 217] on div "This is your text block. Click to edit and make it your own. Share your product…" at bounding box center [566, 200] width 173 height 66
click at [588, 217] on p "This is your text block. Click to edit and make it your own. Share your product…" at bounding box center [566, 200] width 171 height 64
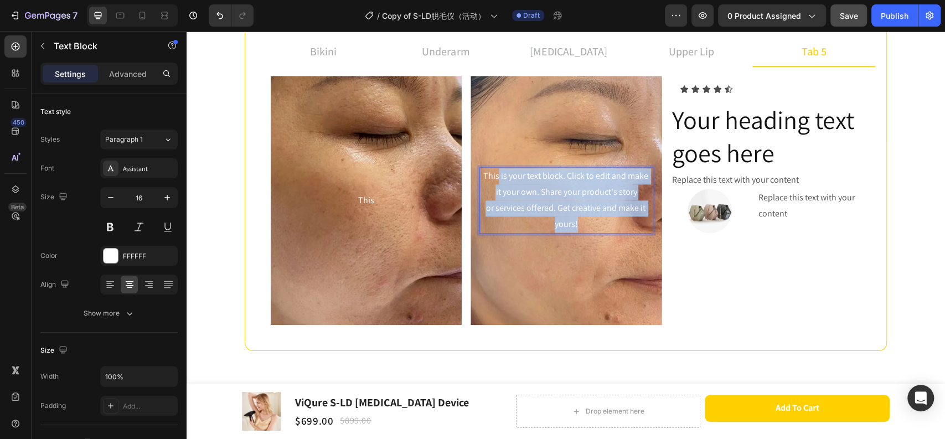
drag, startPoint x: 590, startPoint y: 220, endPoint x: 495, endPoint y: 179, distance: 103.9
click at [495, 179] on p "This is your text block. Click to edit and make it your own. Share your product…" at bounding box center [566, 200] width 171 height 64
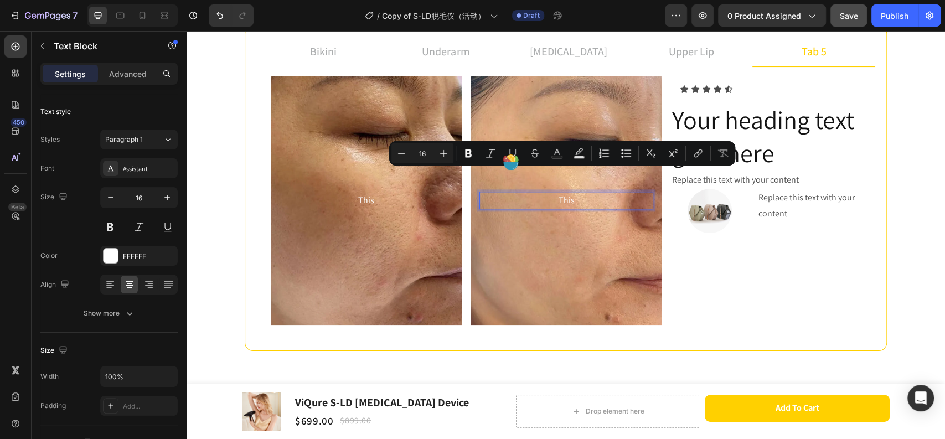
scroll to position [848, 0]
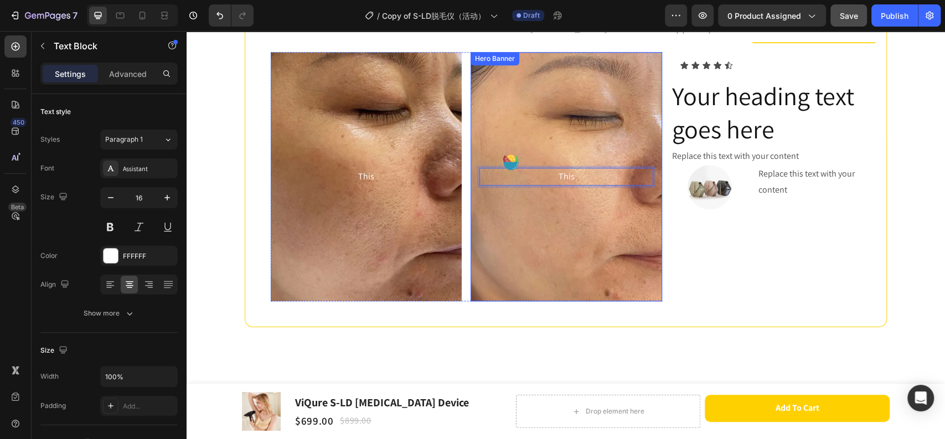
click at [591, 249] on div "Background Image" at bounding box center [566, 176] width 191 height 249
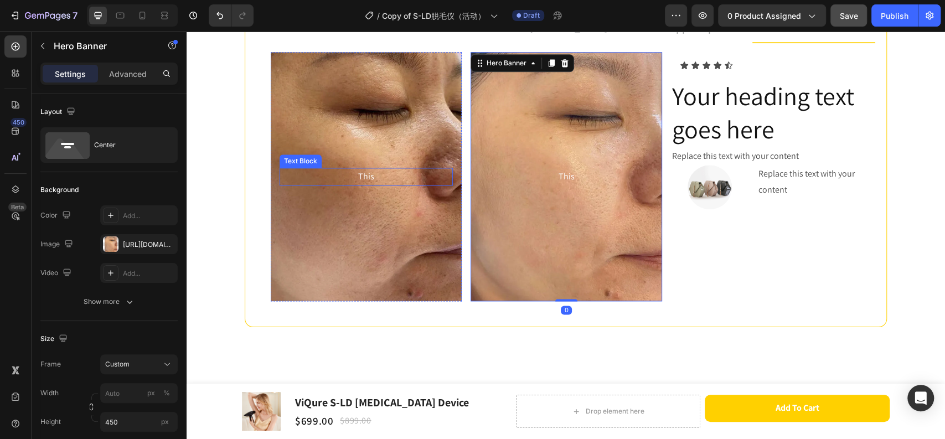
click at [378, 178] on p "This" at bounding box center [366, 177] width 171 height 16
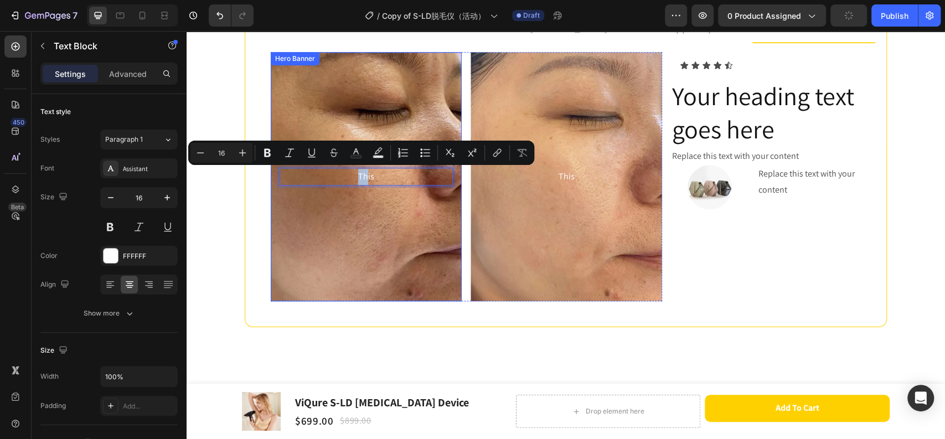
drag, startPoint x: 361, startPoint y: 175, endPoint x: 341, endPoint y: 267, distance: 94.2
click at [351, 276] on div "Background Image" at bounding box center [366, 176] width 191 height 249
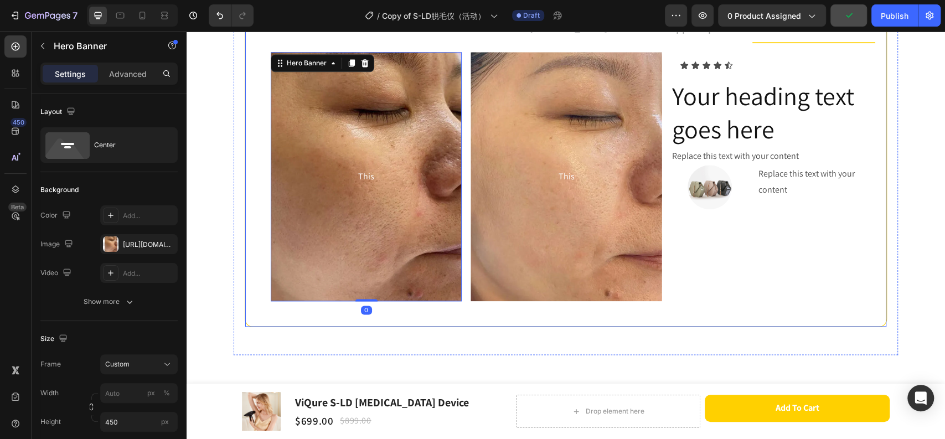
click at [386, 315] on div "bikini underarm [MEDICAL_DATA] upper lip tab 5 Before Text Block Hero Banner Af…" at bounding box center [566, 165] width 642 height 326
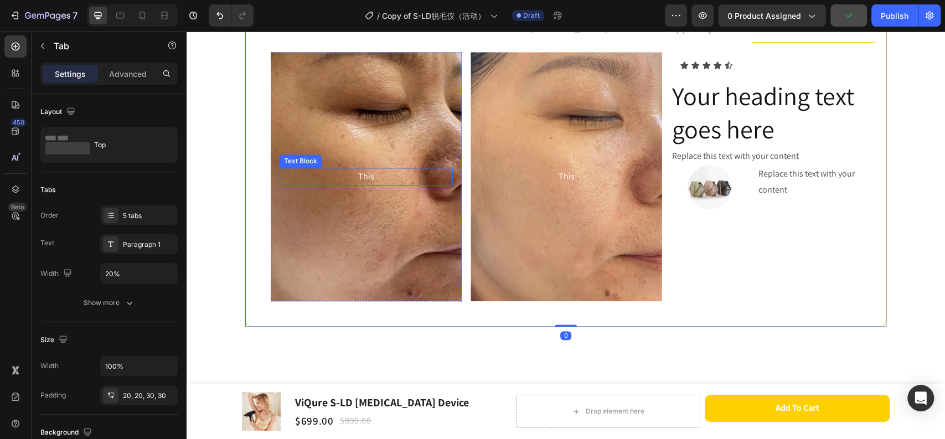
click at [386, 172] on p "This" at bounding box center [366, 177] width 171 height 16
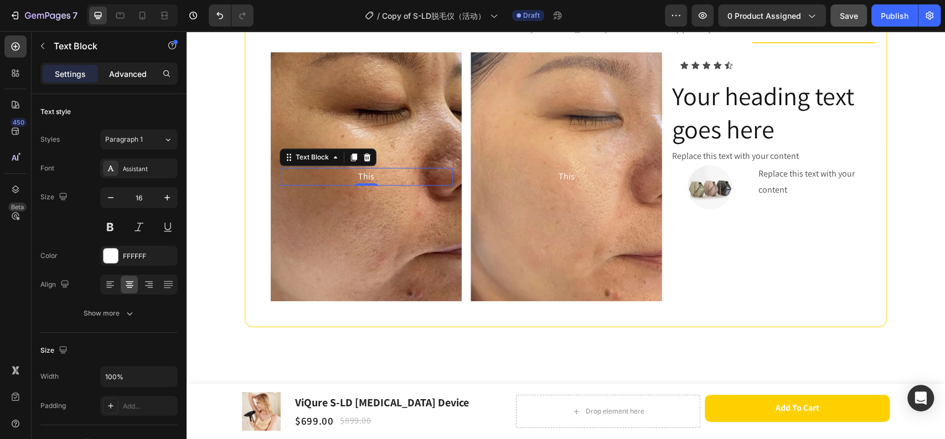
click at [140, 78] on p "Advanced" at bounding box center [128, 74] width 38 height 12
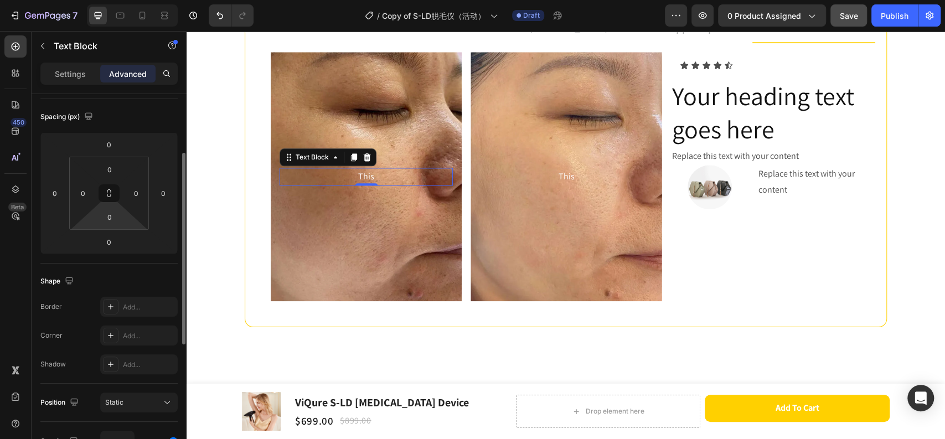
scroll to position [0, 0]
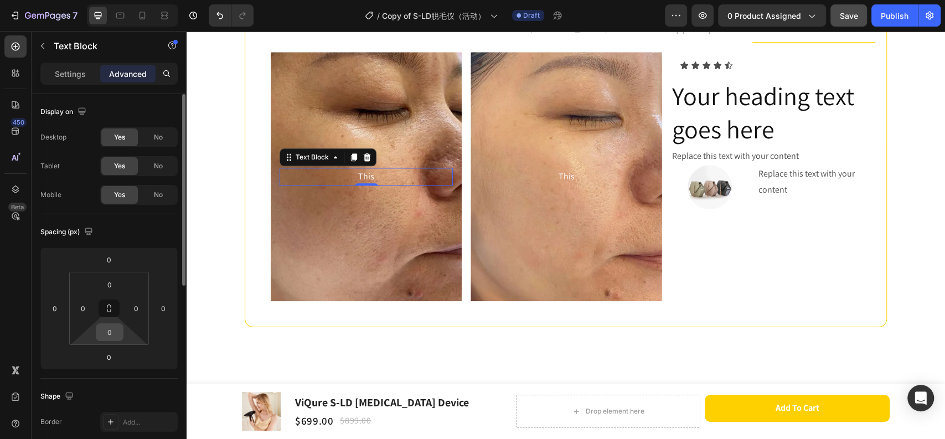
click at [111, 333] on input "0" at bounding box center [110, 332] width 22 height 17
type input "1"
click at [115, 280] on input "0" at bounding box center [110, 284] width 22 height 17
type input "0"
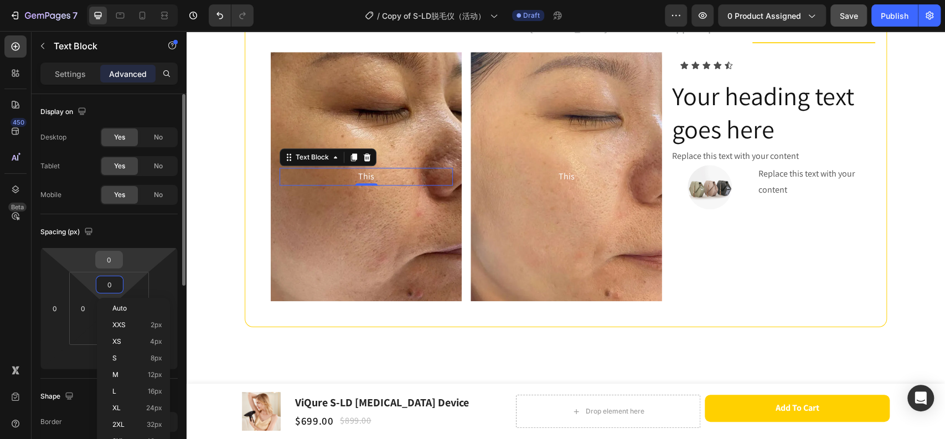
click at [108, 259] on input "0" at bounding box center [109, 259] width 22 height 17
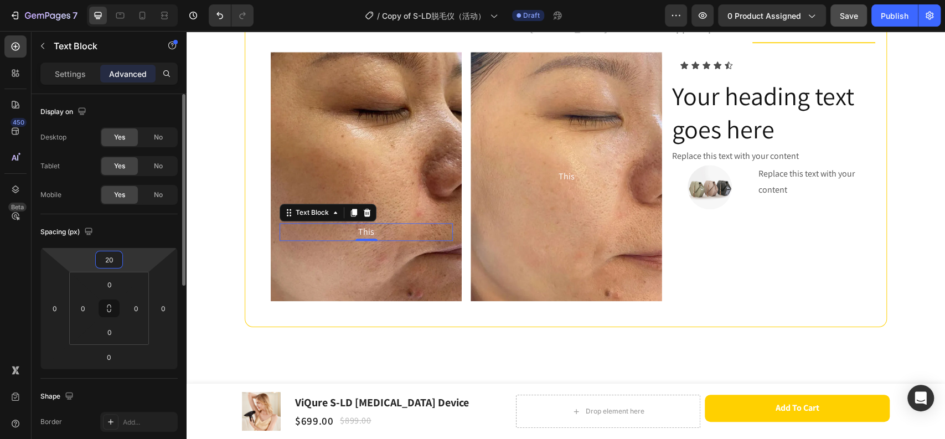
type input "2"
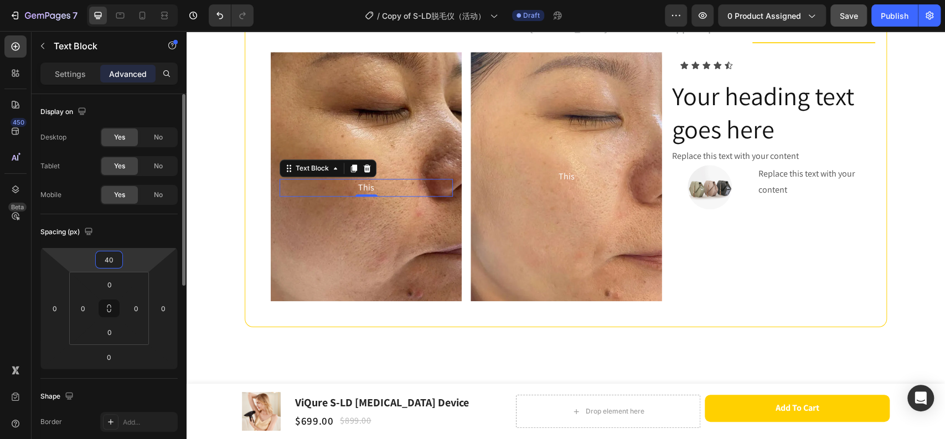
type input "400"
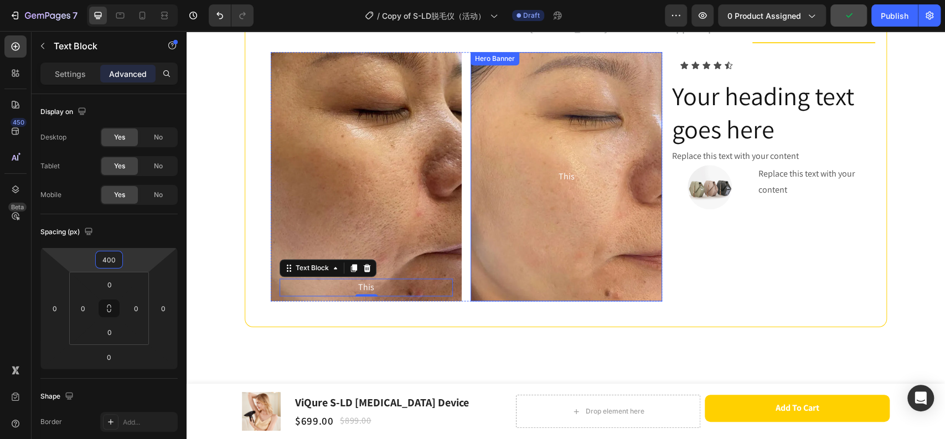
click at [593, 261] on div "Background Image" at bounding box center [566, 176] width 191 height 249
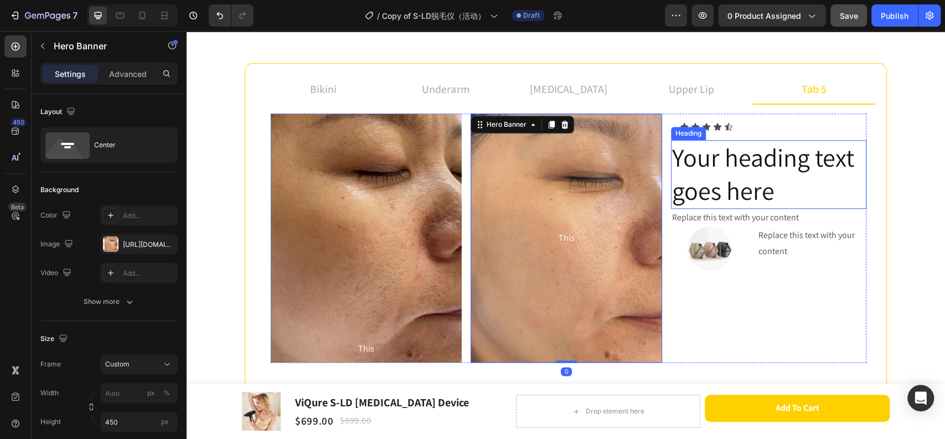
scroll to position [725, 0]
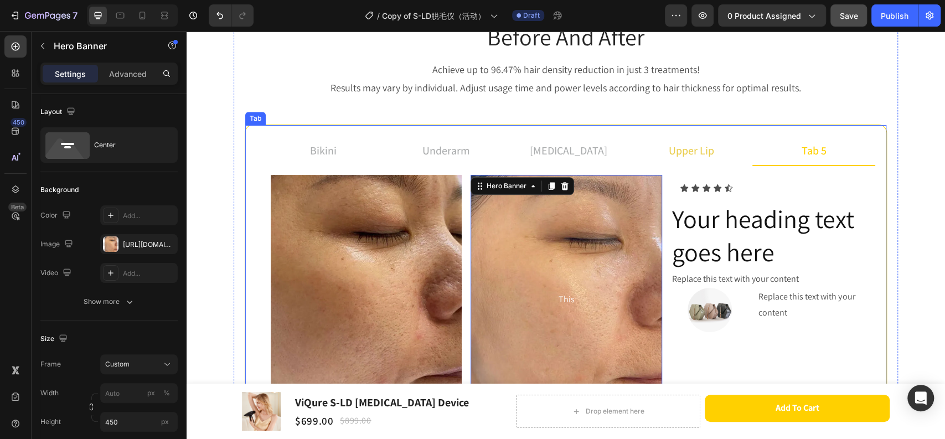
click at [700, 148] on p "upper lip" at bounding box center [691, 150] width 45 height 17
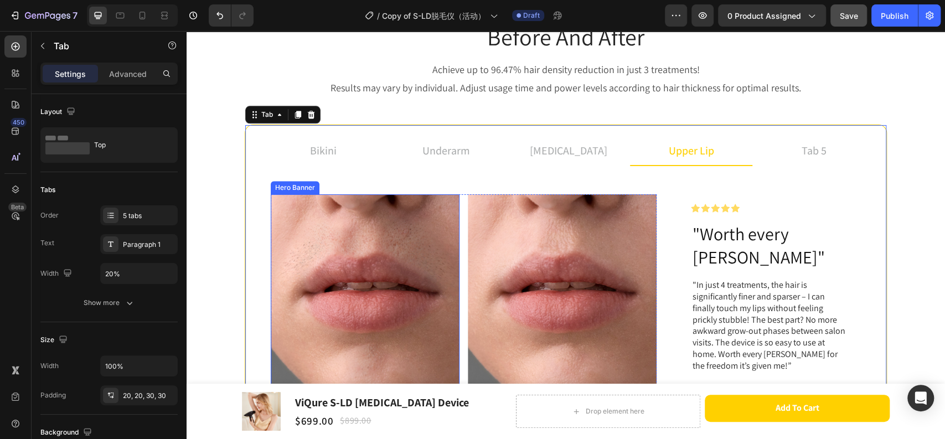
scroll to position [848, 0]
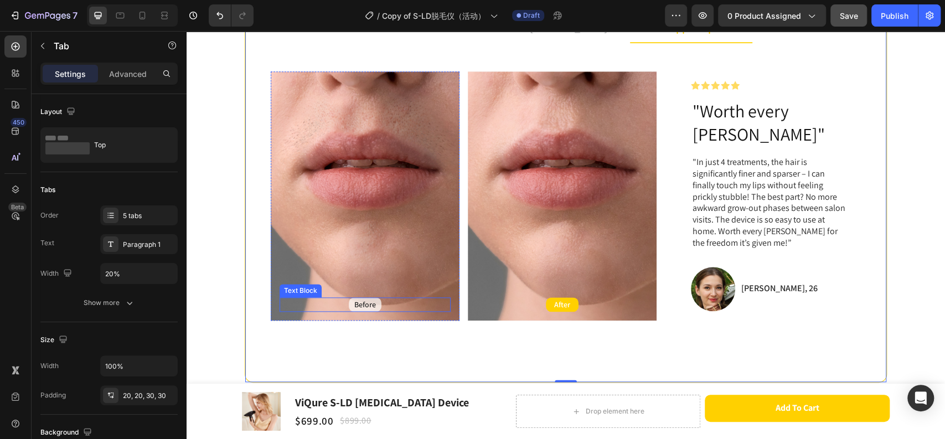
click at [375, 297] on div "Before" at bounding box center [365, 304] width 33 height 14
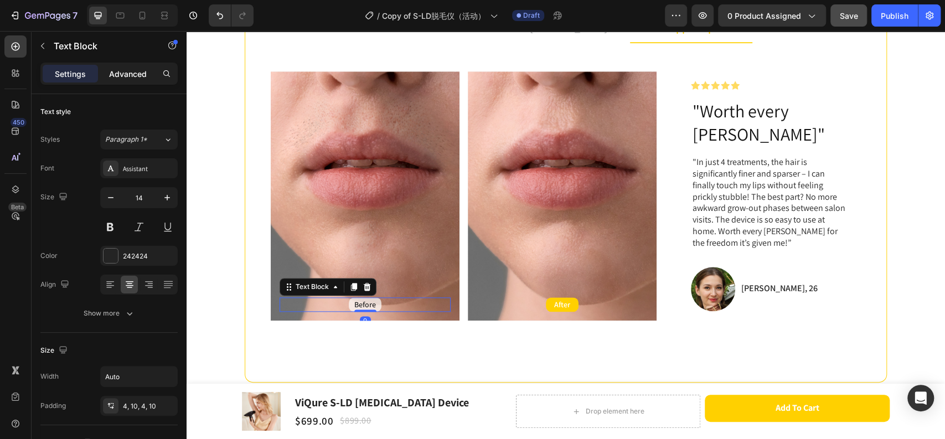
click at [142, 70] on p "Advanced" at bounding box center [128, 74] width 38 height 12
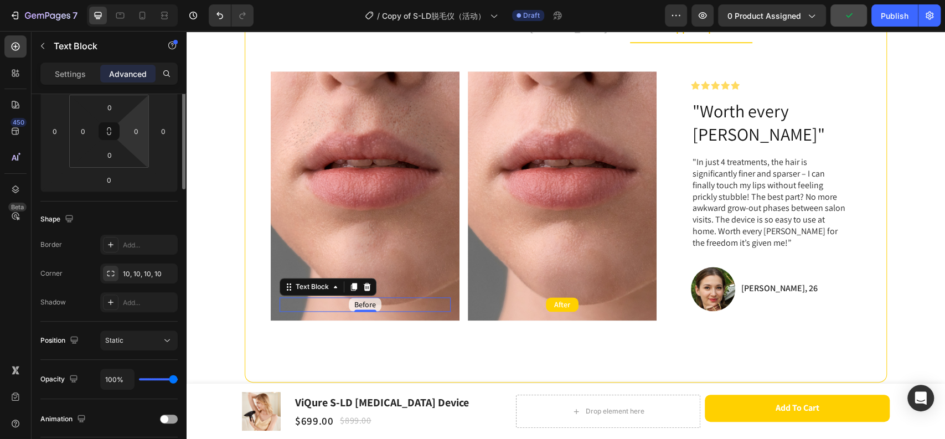
scroll to position [0, 0]
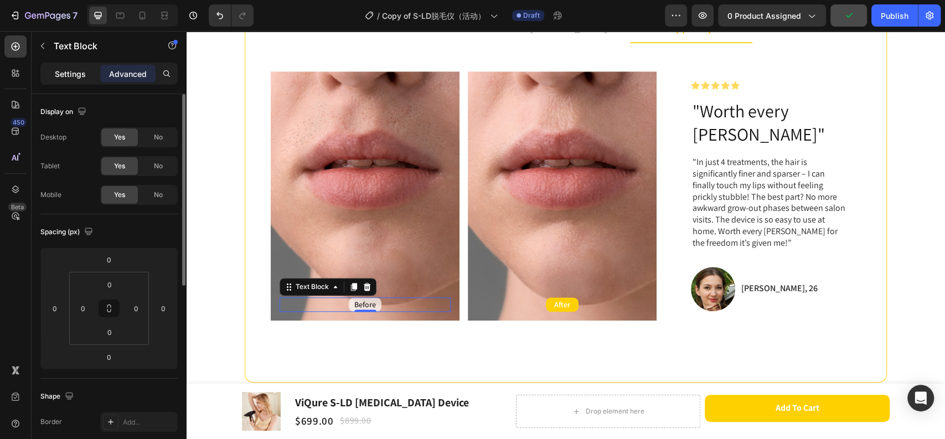
click at [73, 73] on p "Settings" at bounding box center [70, 74] width 31 height 12
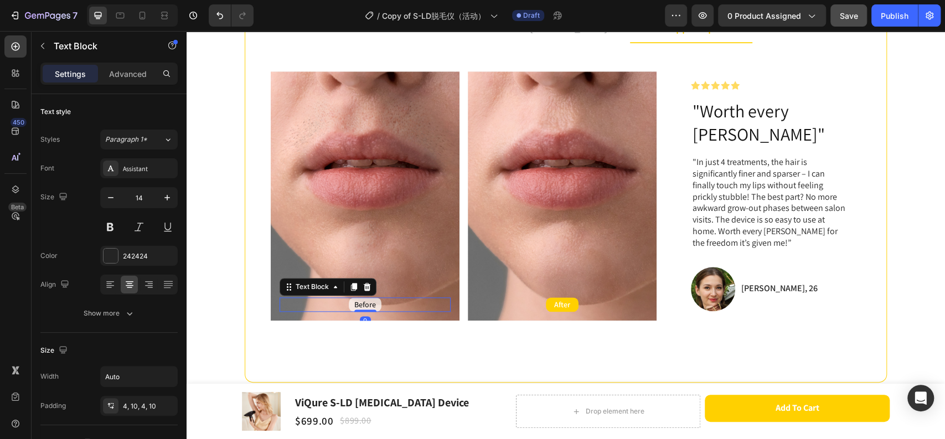
click at [80, 74] on p "Settings" at bounding box center [70, 74] width 31 height 12
click at [390, 297] on div "Before" at bounding box center [365, 304] width 171 height 14
click at [411, 225] on div "Background Image" at bounding box center [365, 195] width 189 height 249
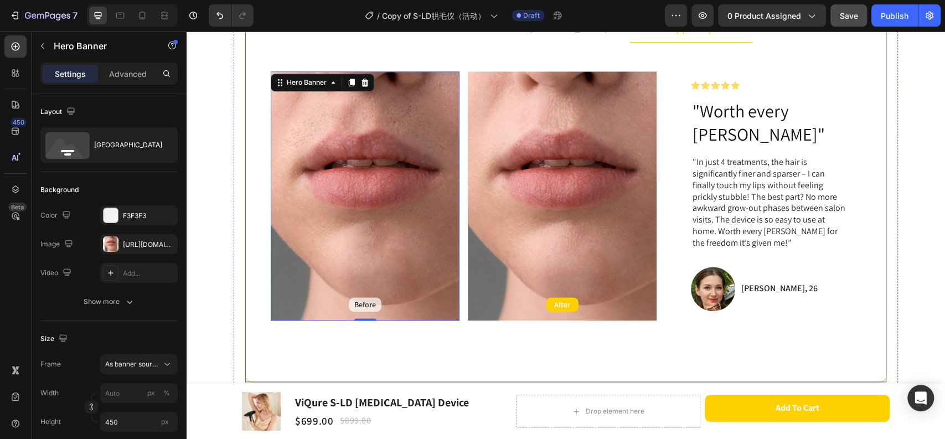
scroll to position [663, 0]
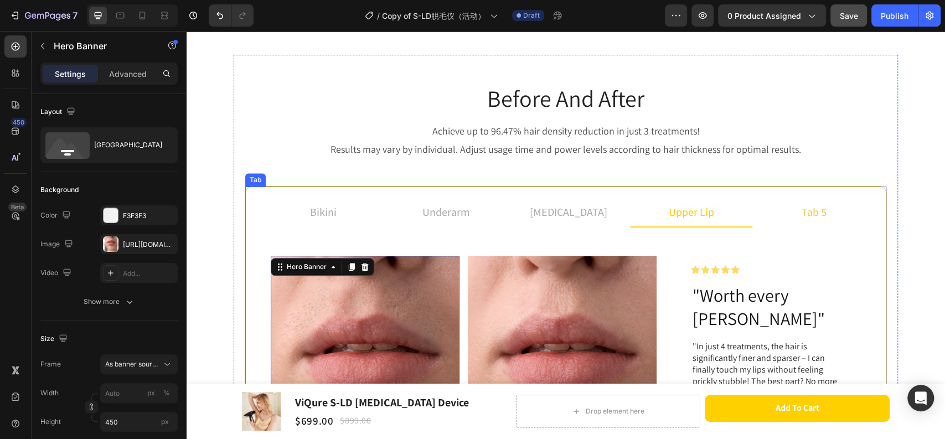
click at [802, 209] on div "tab 5" at bounding box center [814, 212] width 28 height 20
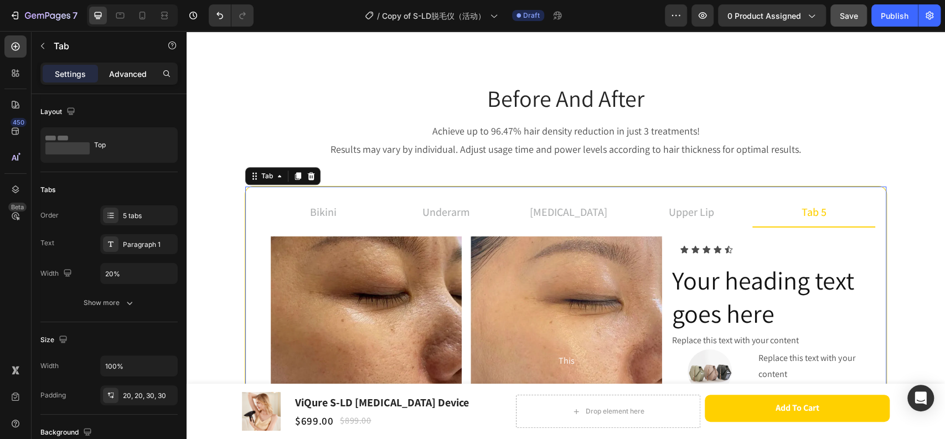
click at [128, 76] on p "Advanced" at bounding box center [128, 74] width 38 height 12
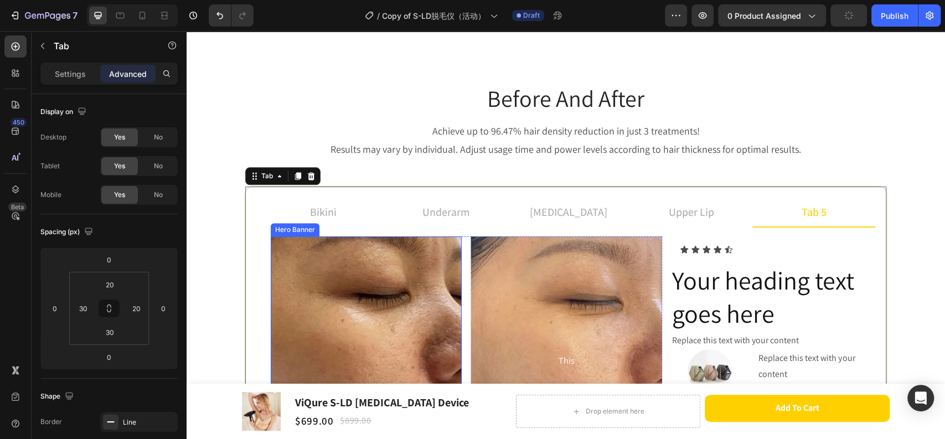
scroll to position [725, 0]
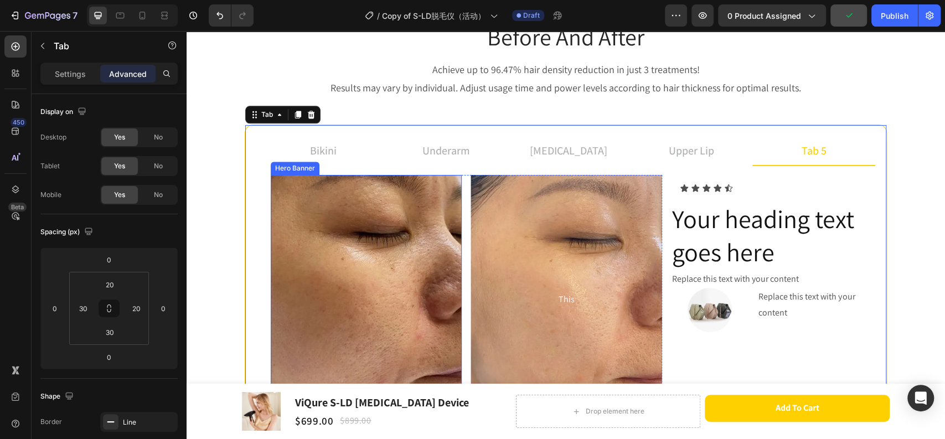
click at [427, 269] on div "This Text Block" at bounding box center [366, 300] width 173 height 240
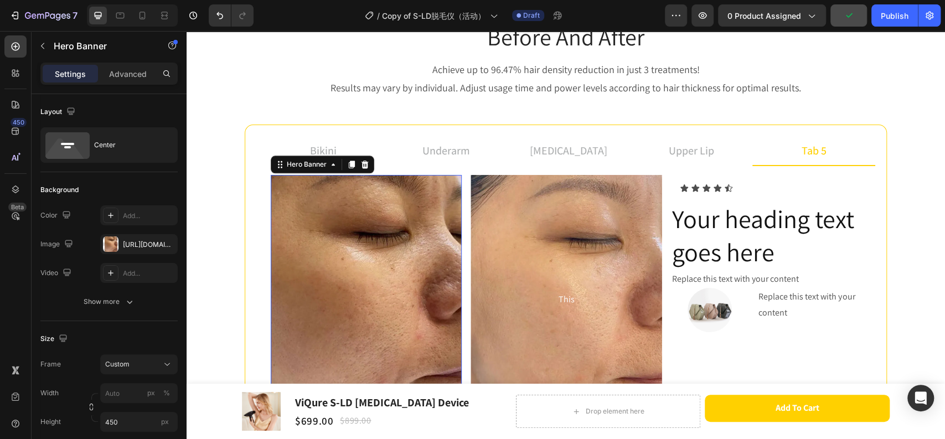
click at [351, 233] on div "This Text Block" at bounding box center [366, 300] width 173 height 240
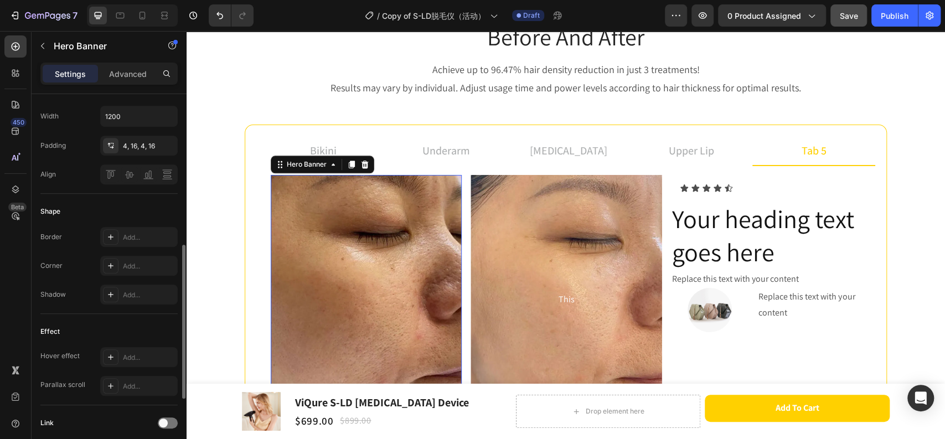
scroll to position [430, 0]
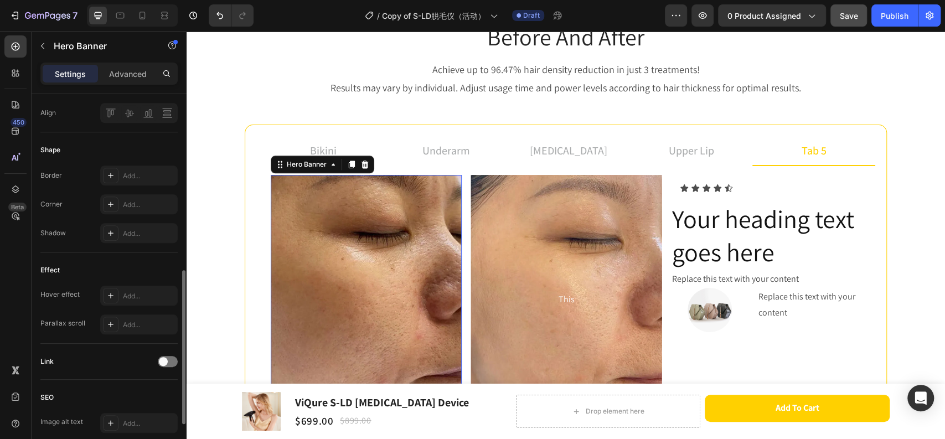
click at [336, 238] on div "This Text Block" at bounding box center [366, 300] width 173 height 240
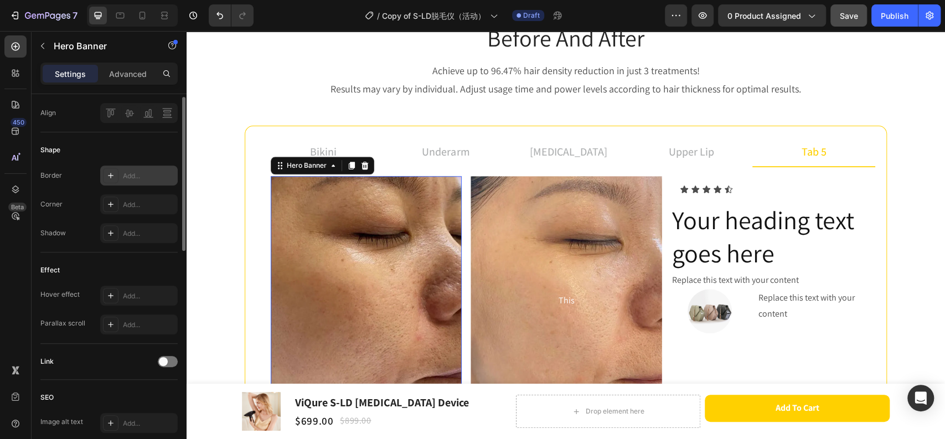
scroll to position [246, 0]
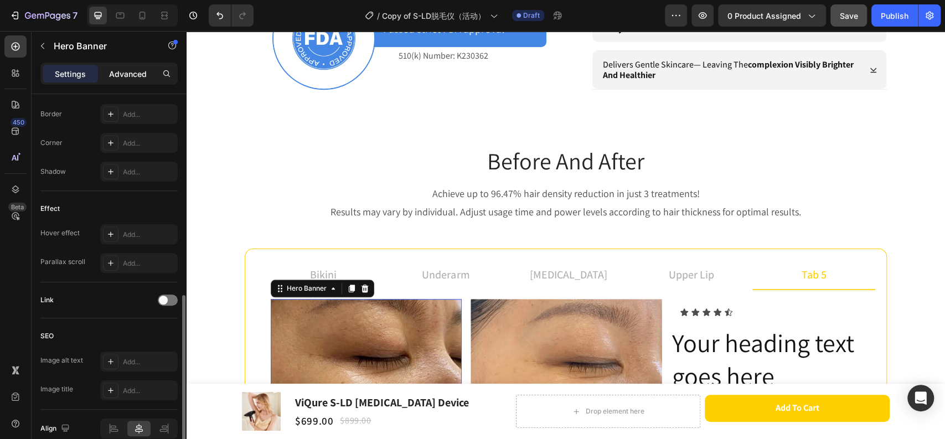
click at [115, 78] on p "Advanced" at bounding box center [128, 74] width 38 height 12
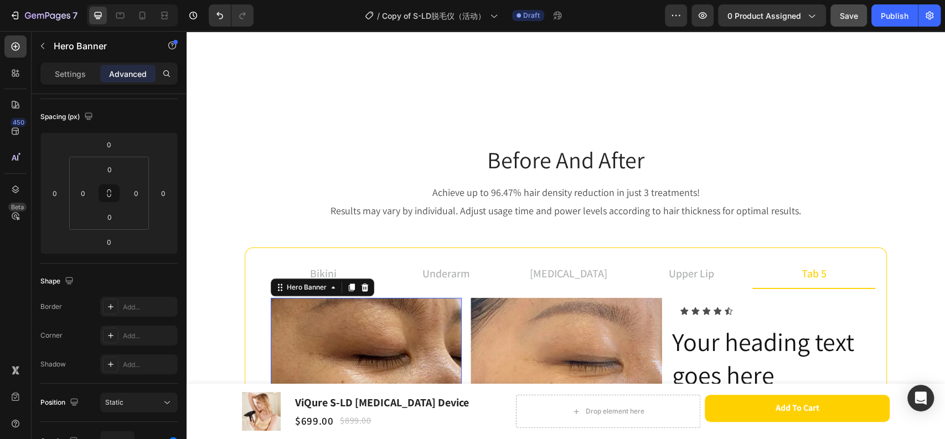
scroll to position [786, 0]
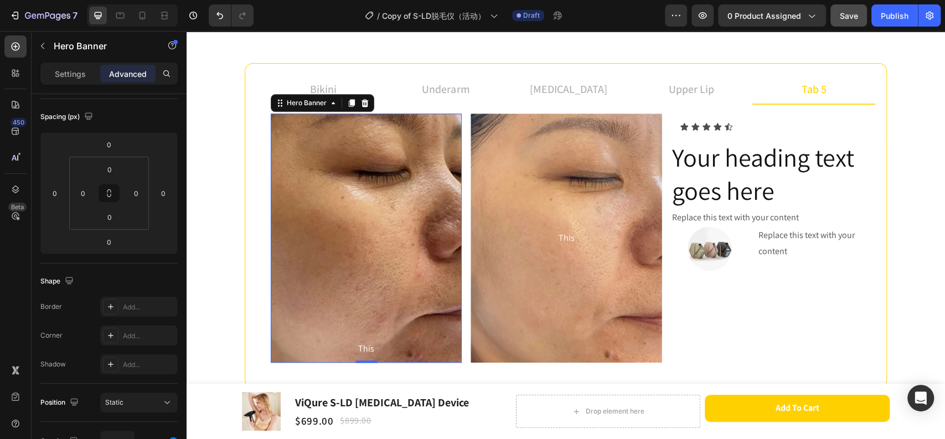
click at [365, 266] on div "This Text Block" at bounding box center [366, 239] width 173 height 240
click at [536, 278] on div "Background Image" at bounding box center [566, 238] width 191 height 249
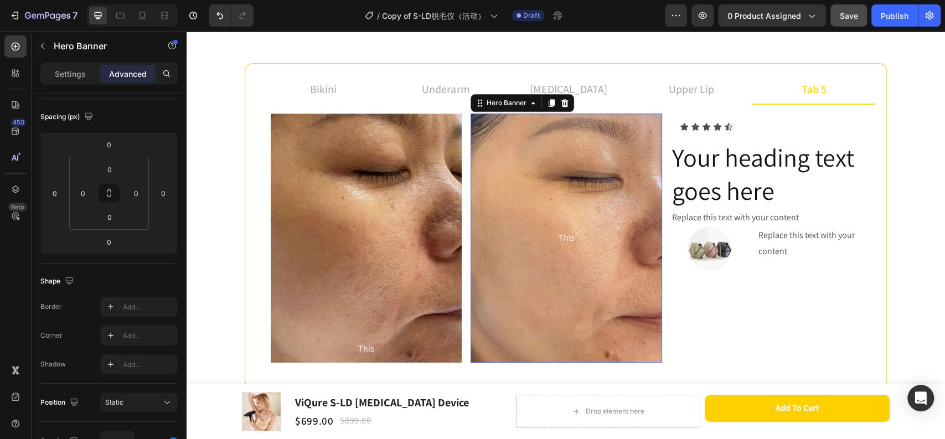
scroll to position [115, 0]
click at [412, 264] on div "This Text Block" at bounding box center [366, 239] width 173 height 240
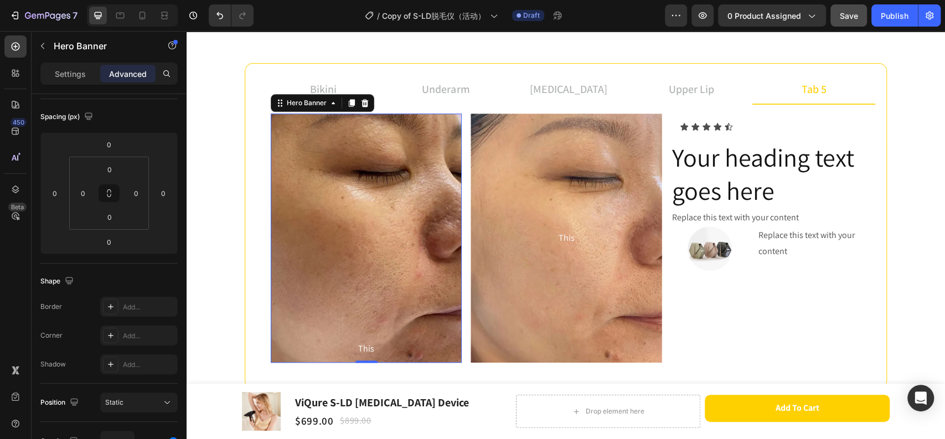
click at [356, 348] on p "This" at bounding box center [366, 349] width 171 height 16
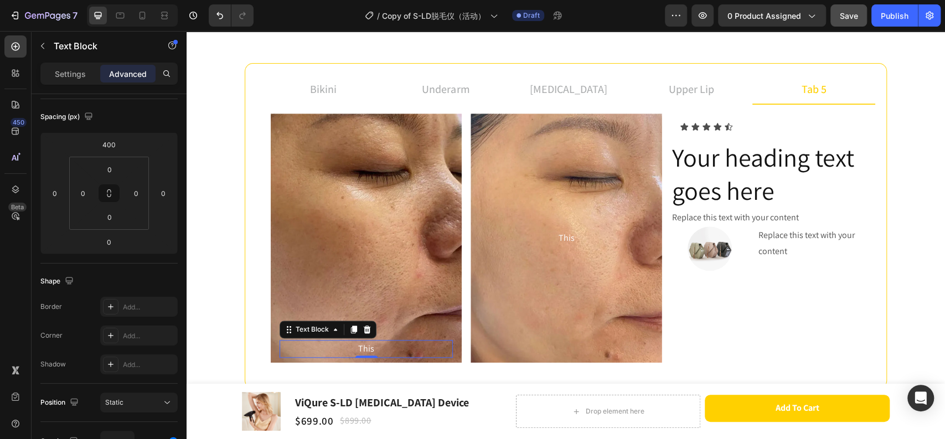
scroll to position [0, 0]
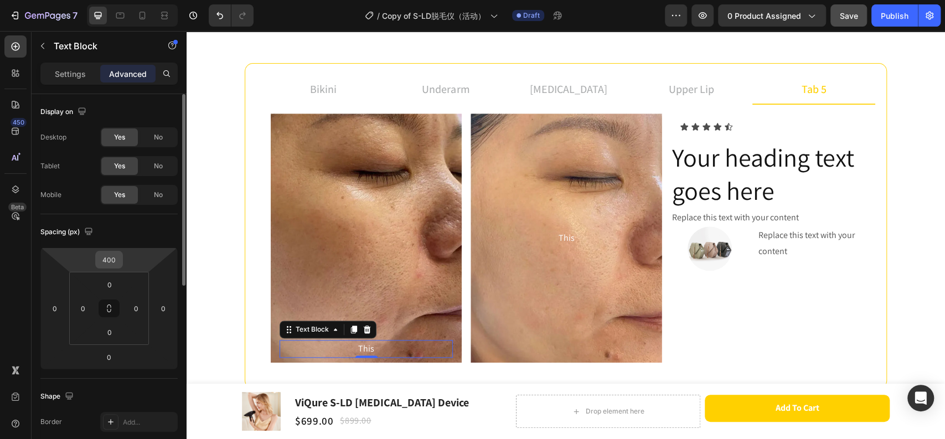
click at [117, 257] on input "400" at bounding box center [109, 259] width 22 height 17
type input "0"
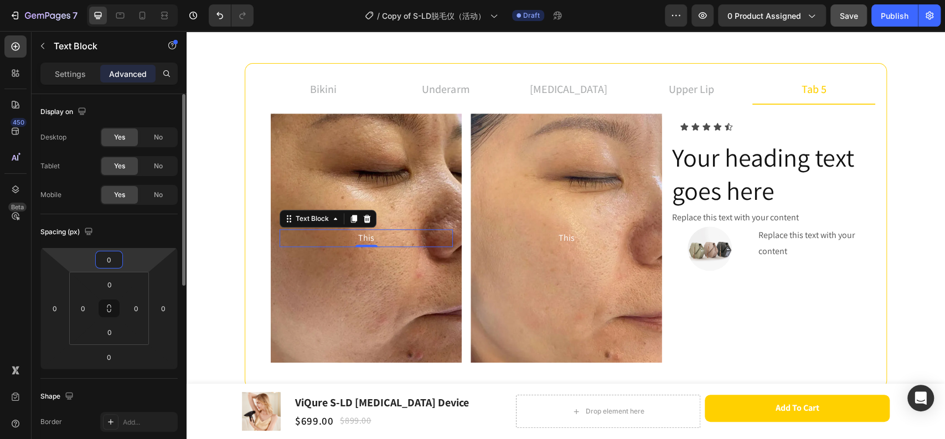
click at [90, 80] on div "Settings" at bounding box center [70, 74] width 55 height 18
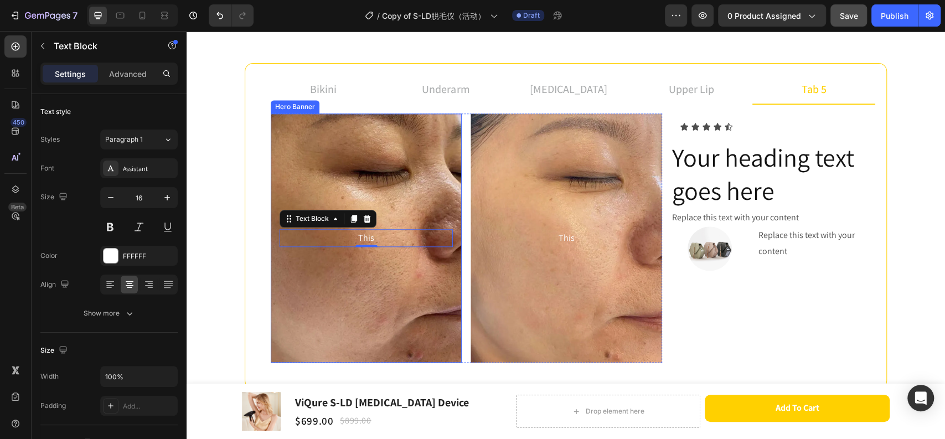
click at [326, 285] on div "Background Image" at bounding box center [366, 238] width 191 height 249
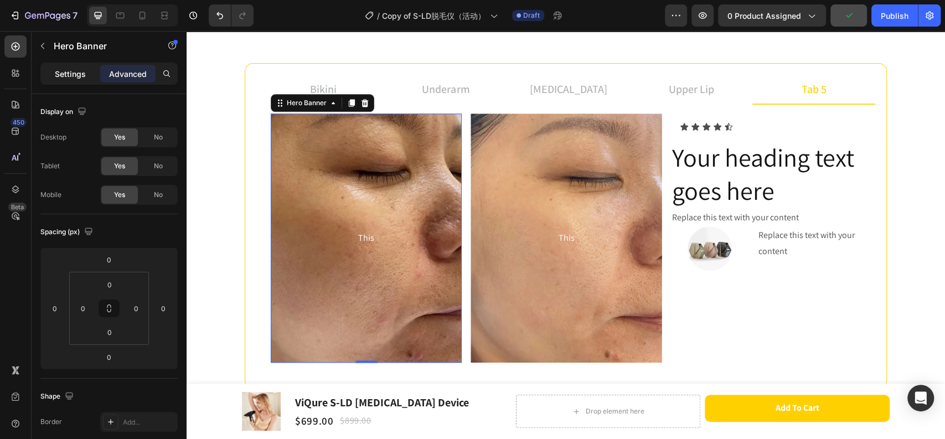
click at [79, 74] on p "Settings" at bounding box center [70, 74] width 31 height 12
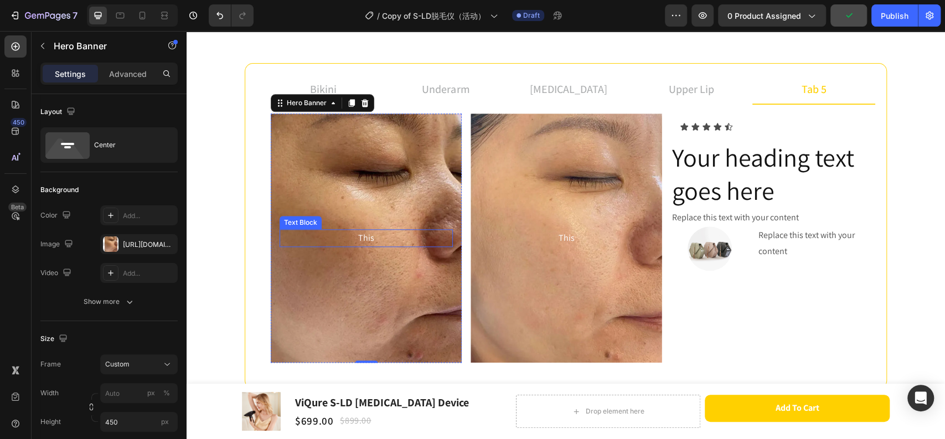
click at [361, 240] on p "This" at bounding box center [366, 238] width 171 height 16
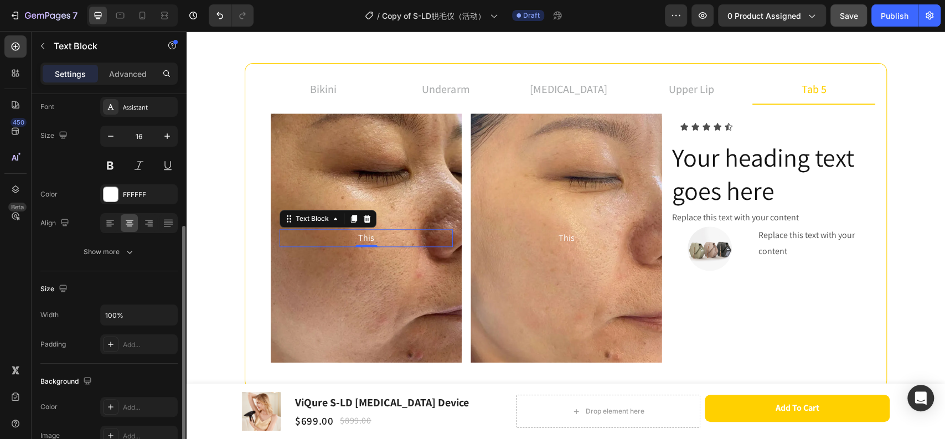
scroll to position [123, 0]
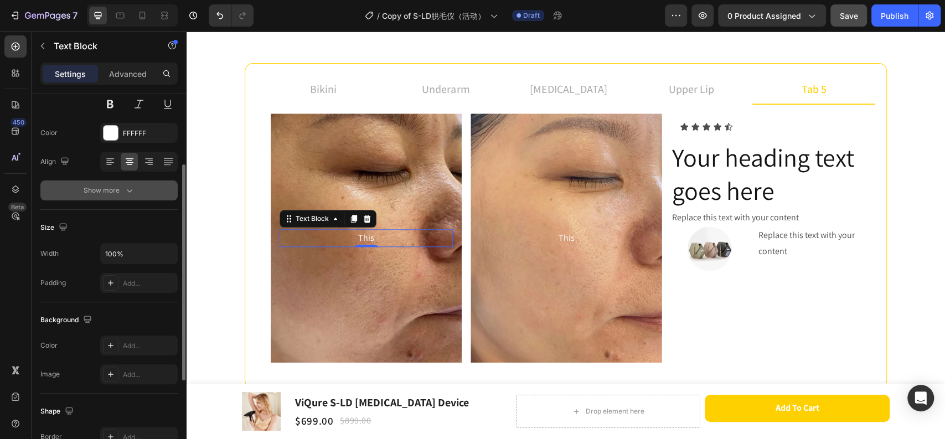
click at [124, 186] on icon "button" at bounding box center [129, 190] width 11 height 11
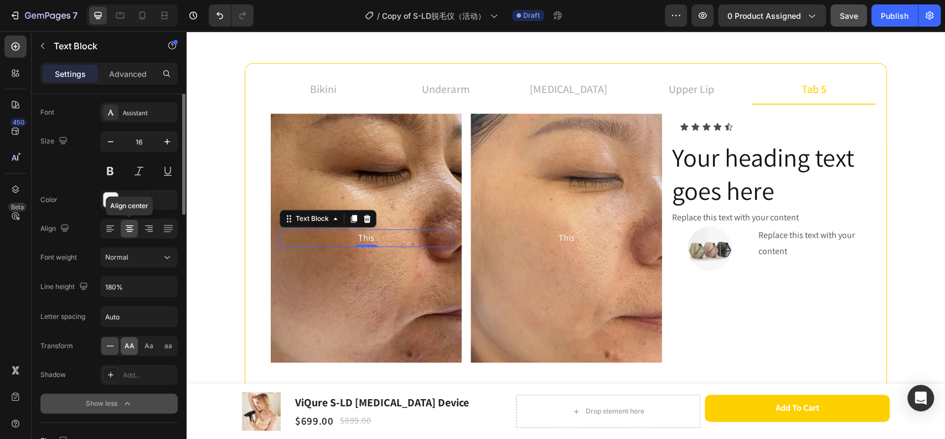
scroll to position [0, 0]
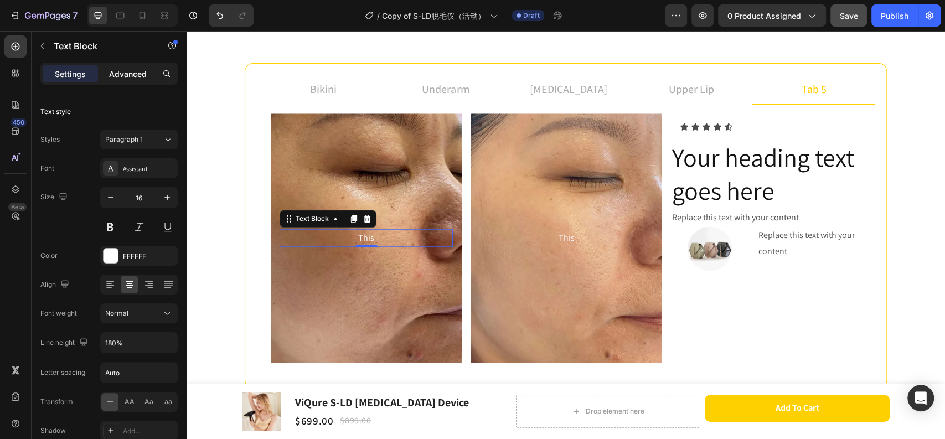
click at [116, 73] on p "Advanced" at bounding box center [128, 74] width 38 height 12
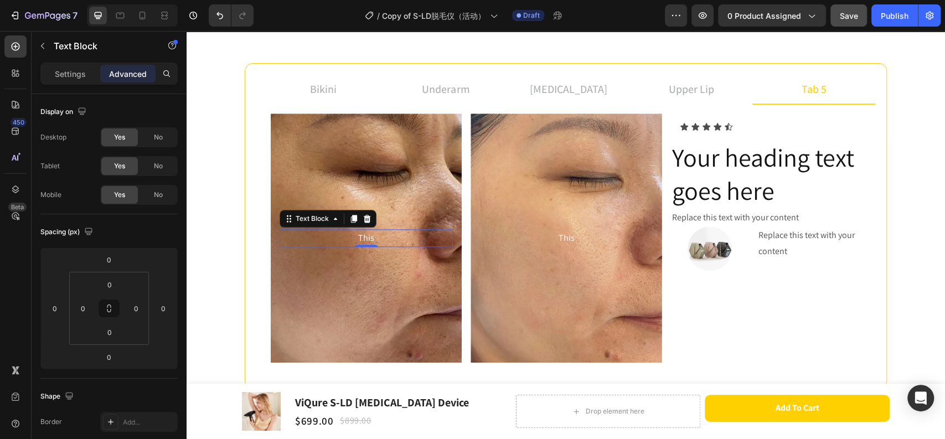
scroll to position [246, 0]
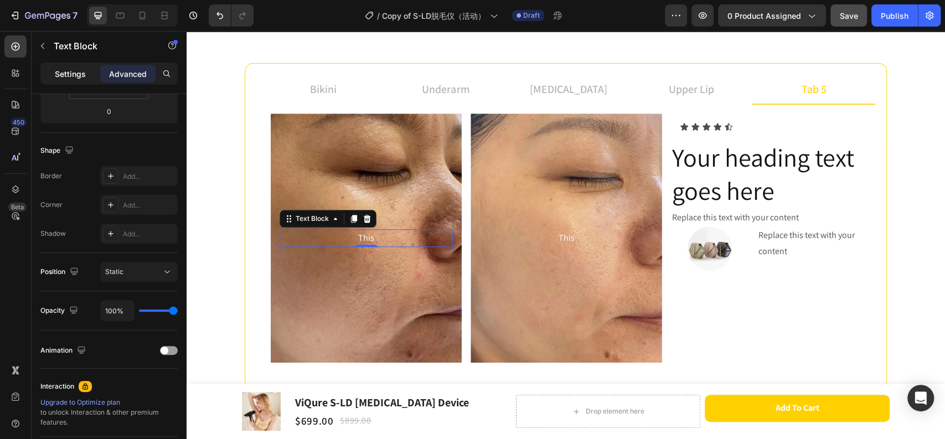
click at [77, 80] on div "Settings" at bounding box center [70, 74] width 55 height 18
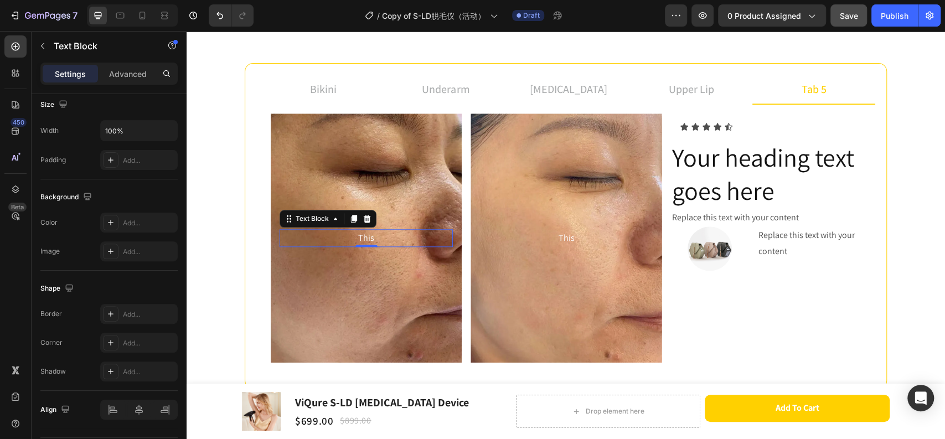
scroll to position [0, 0]
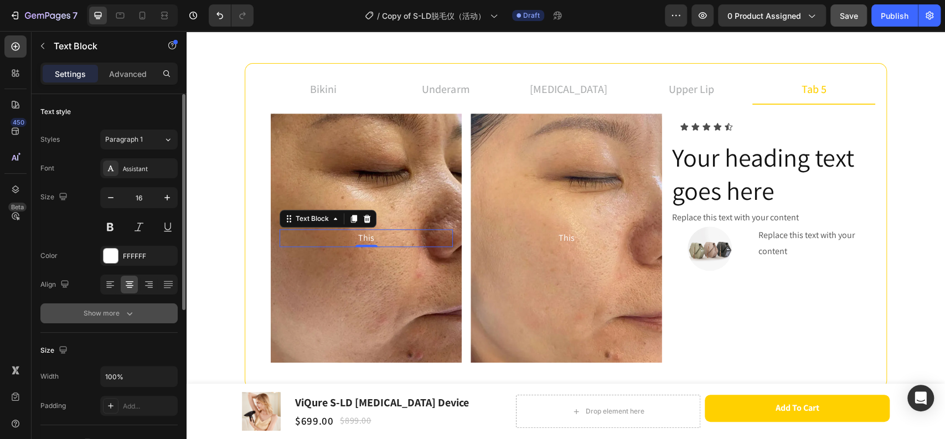
click at [129, 311] on icon "button" at bounding box center [129, 313] width 11 height 11
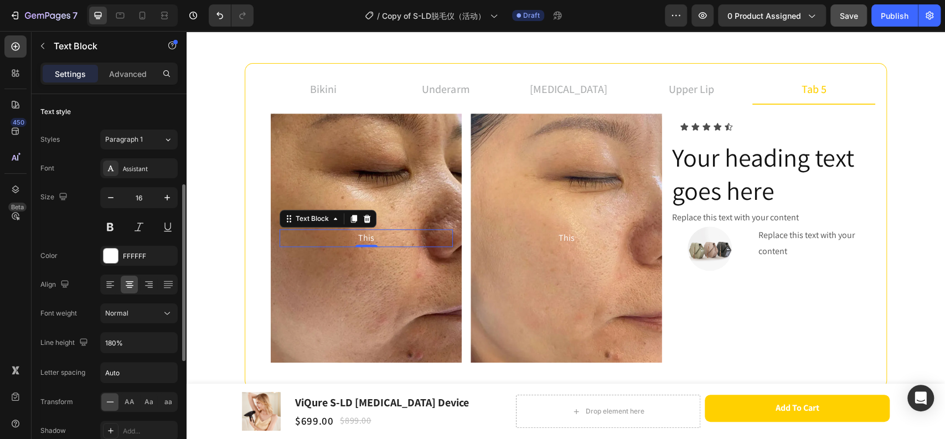
scroll to position [61, 0]
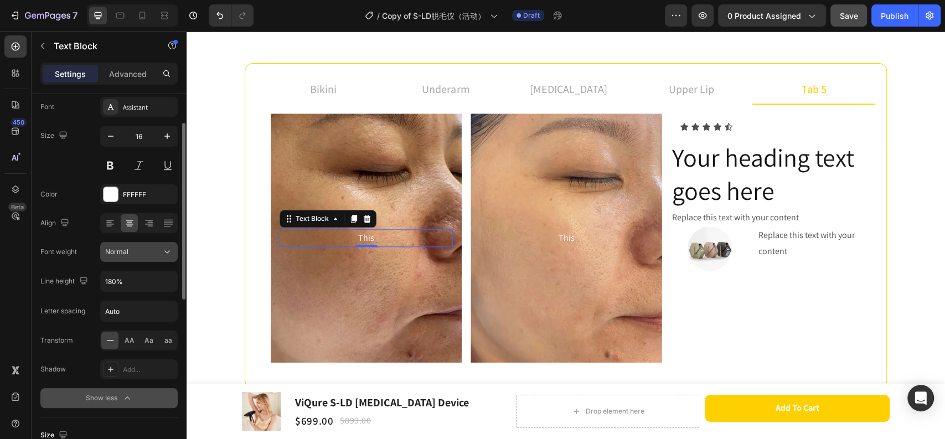
click at [154, 244] on button "Normal" at bounding box center [139, 252] width 78 height 20
click at [153, 248] on div "Normal" at bounding box center [133, 252] width 56 height 10
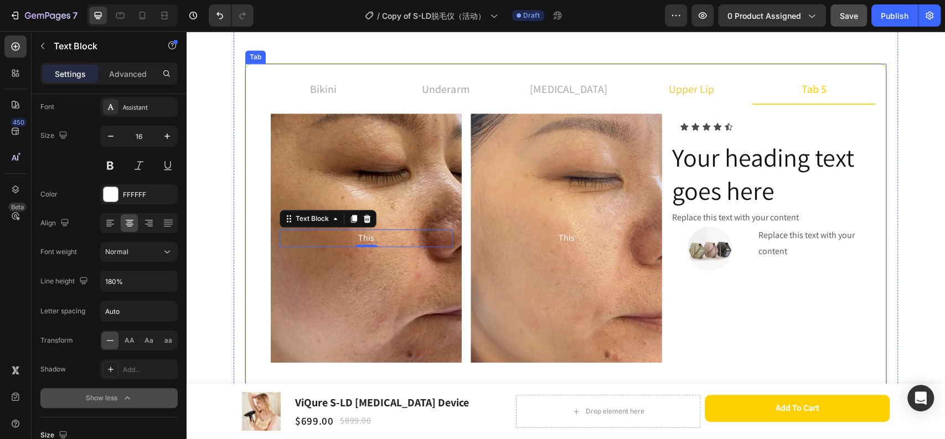
click at [669, 92] on p "upper lip" at bounding box center [691, 89] width 45 height 17
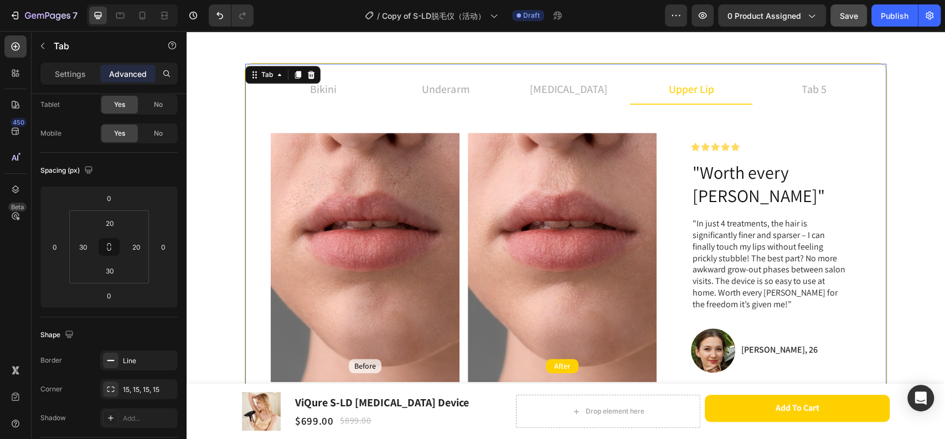
scroll to position [0, 0]
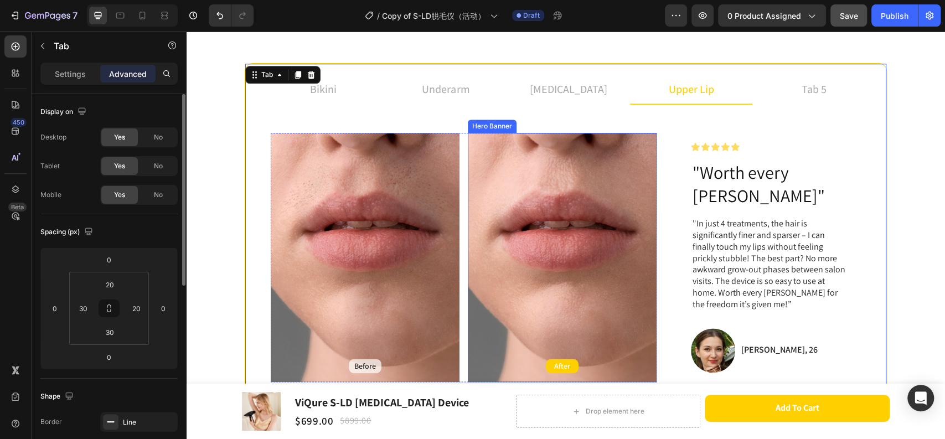
click at [390, 287] on div "Background Image" at bounding box center [365, 257] width 189 height 249
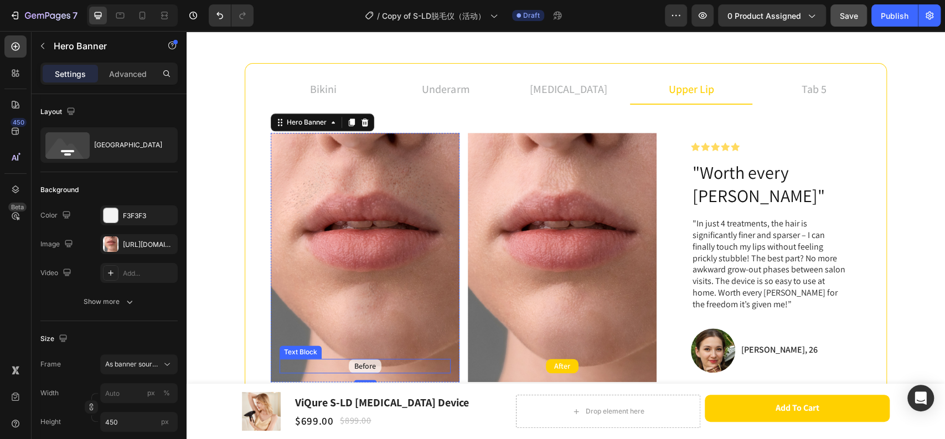
click at [375, 359] on div "Before" at bounding box center [365, 366] width 33 height 14
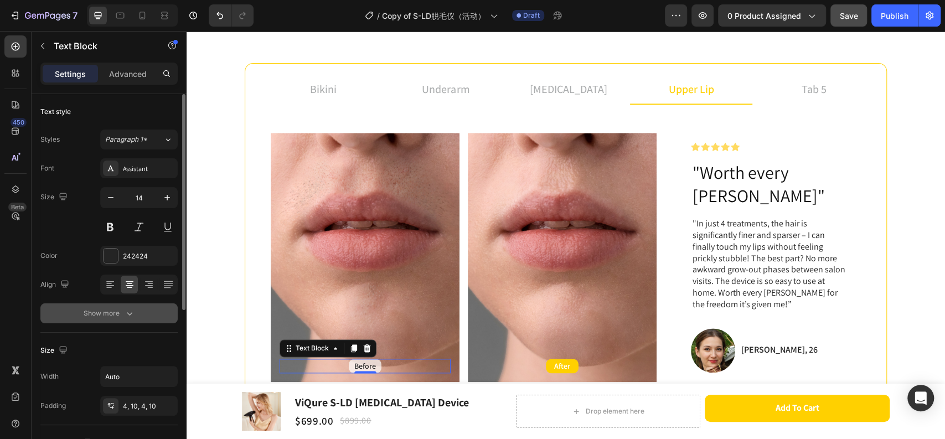
click at [111, 316] on div "Show more" at bounding box center [110, 313] width 52 height 11
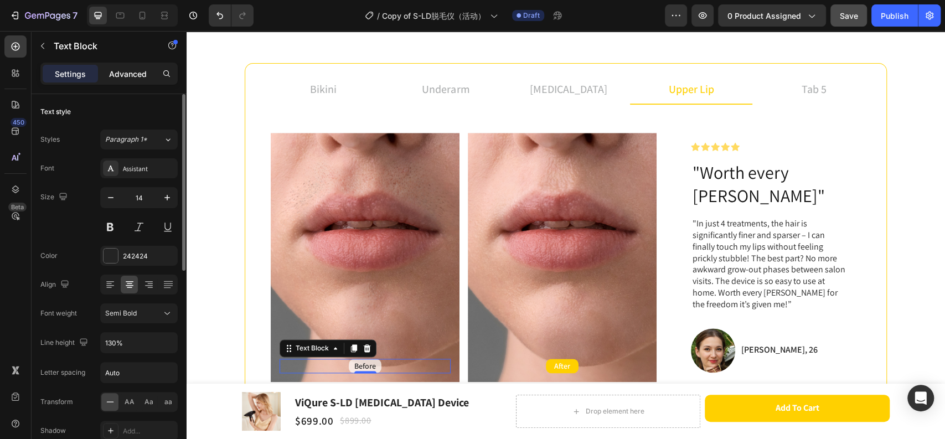
click at [130, 68] on p "Advanced" at bounding box center [128, 74] width 38 height 12
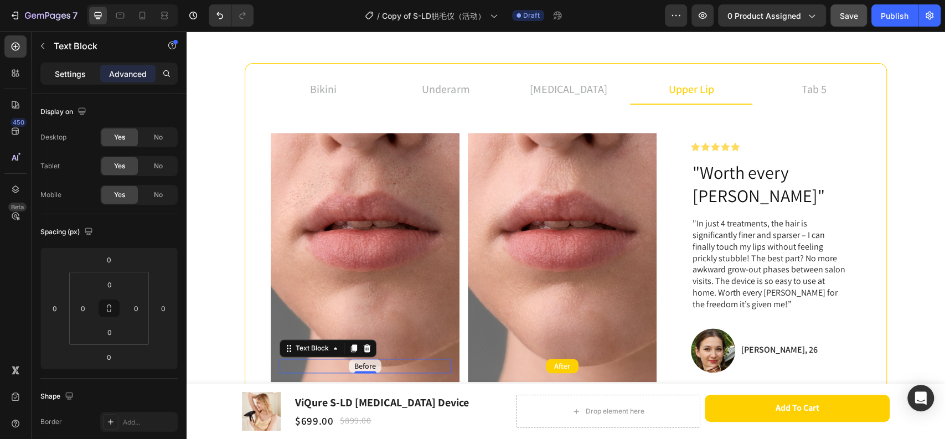
click at [65, 77] on p "Settings" at bounding box center [70, 74] width 31 height 12
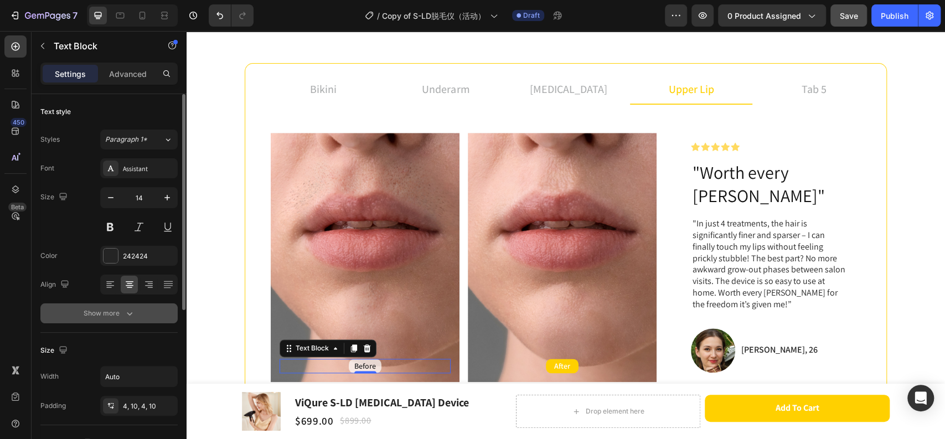
click at [118, 310] on div "Show more" at bounding box center [110, 313] width 52 height 11
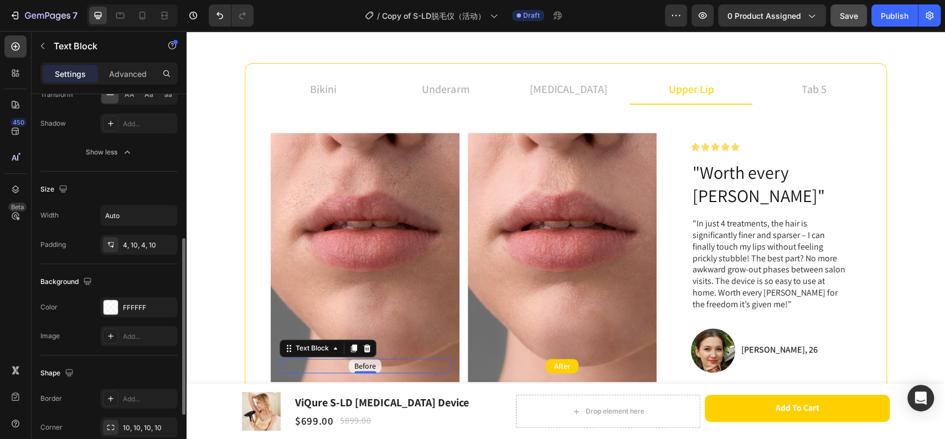
scroll to position [425, 0]
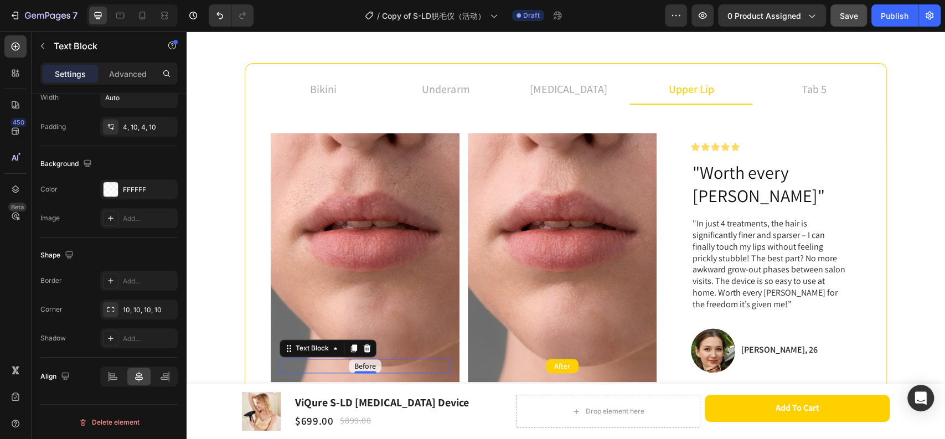
click at [413, 359] on div "Before" at bounding box center [365, 366] width 171 height 14
click at [519, 350] on div "After Text Block" at bounding box center [562, 366] width 189 height 32
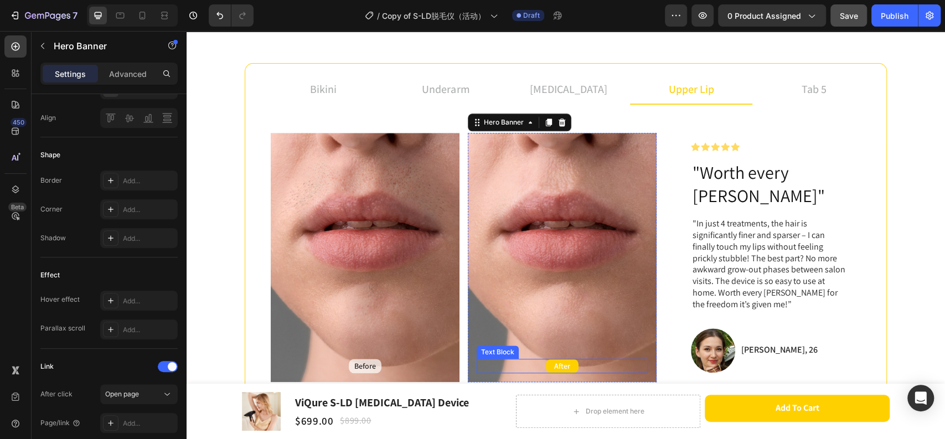
scroll to position [0, 0]
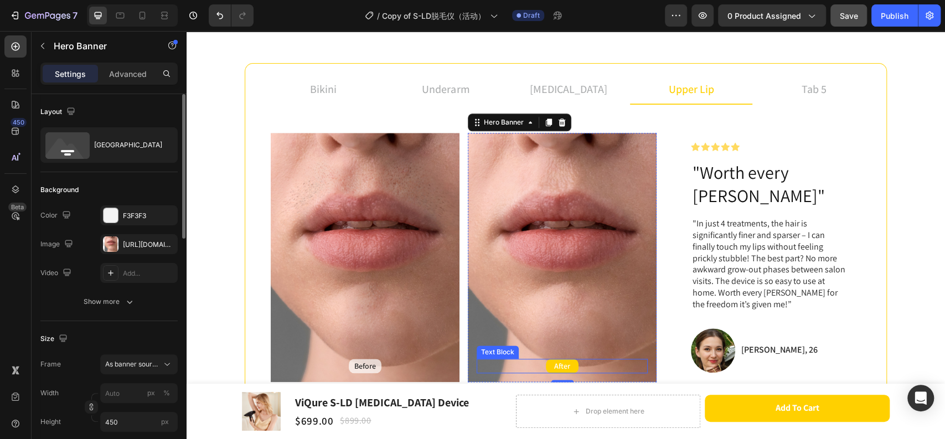
click at [532, 359] on div "After" at bounding box center [562, 366] width 171 height 14
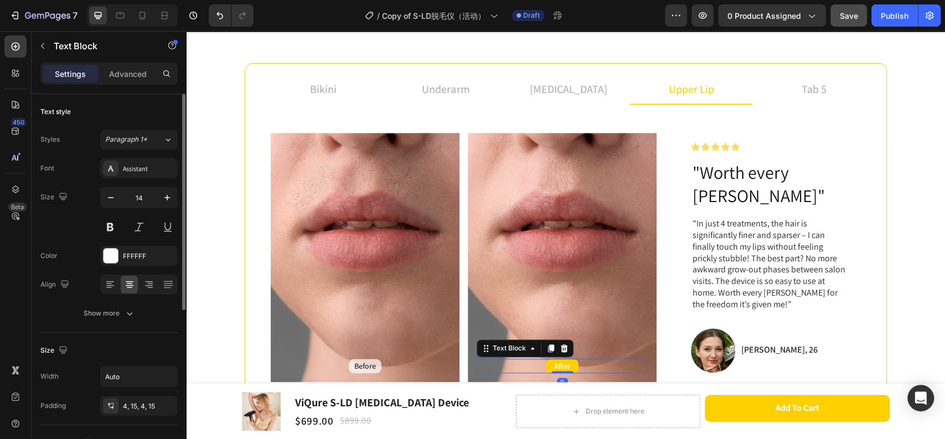
scroll to position [61, 0]
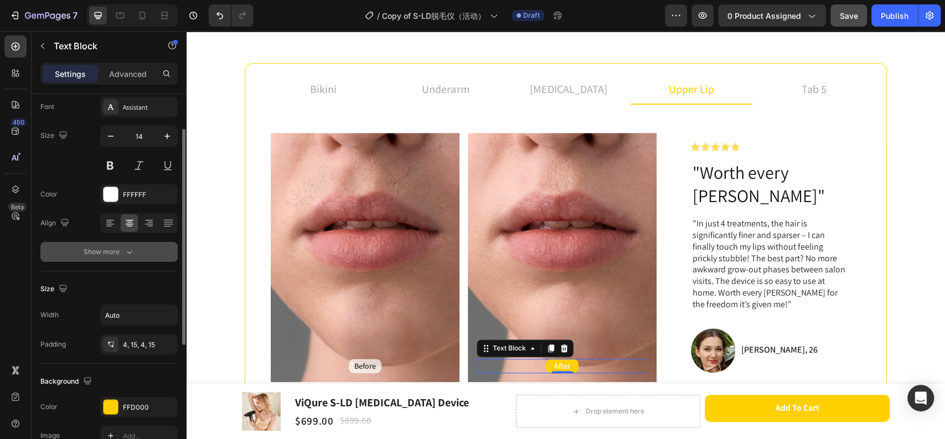
click at [112, 246] on div "Show more" at bounding box center [110, 251] width 52 height 11
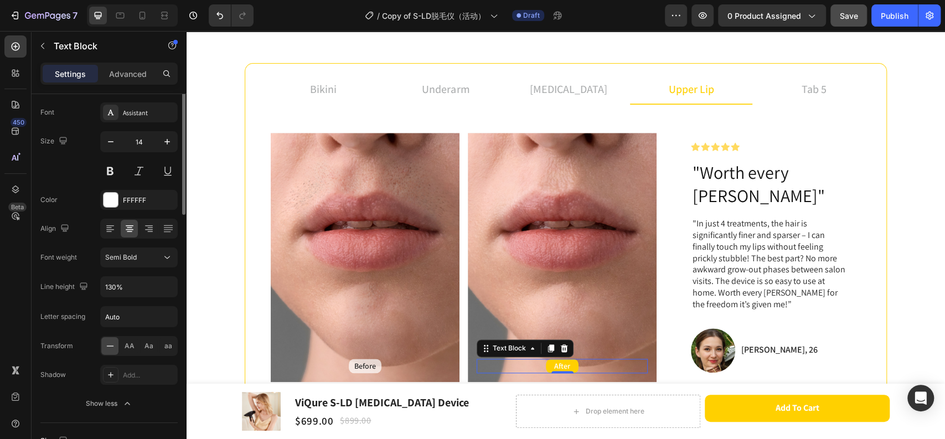
scroll to position [0, 0]
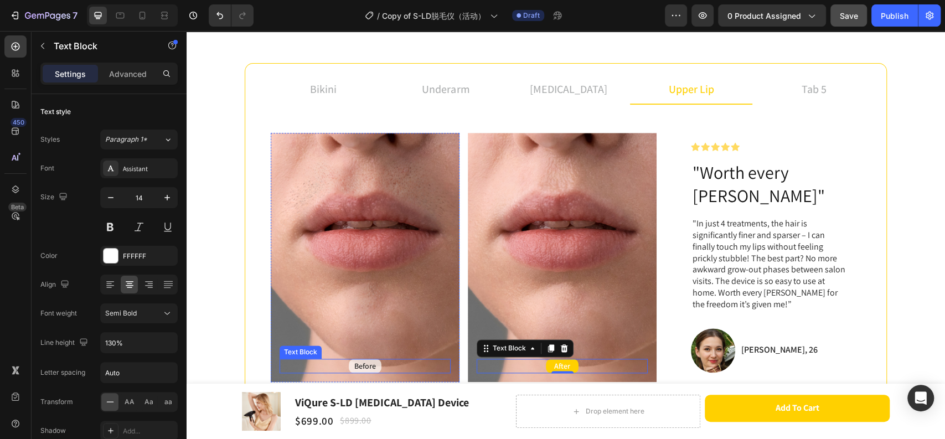
click at [399, 363] on div "Before" at bounding box center [365, 366] width 171 height 14
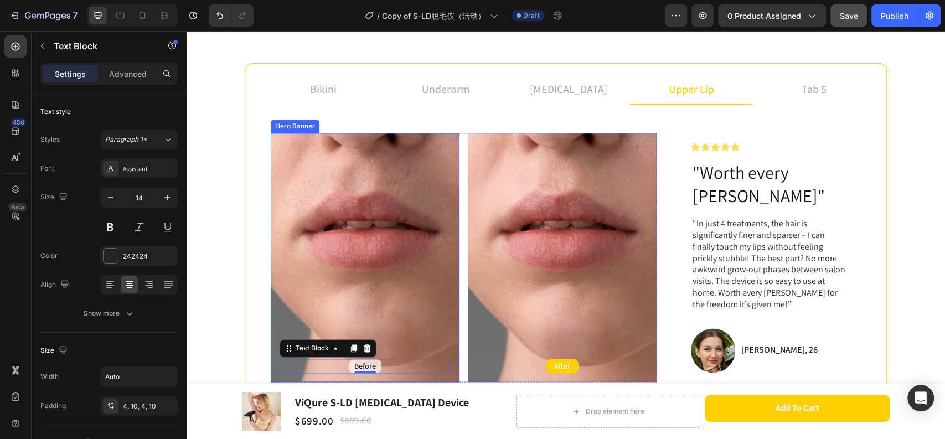
click at [396, 327] on div "Background Image" at bounding box center [365, 257] width 189 height 249
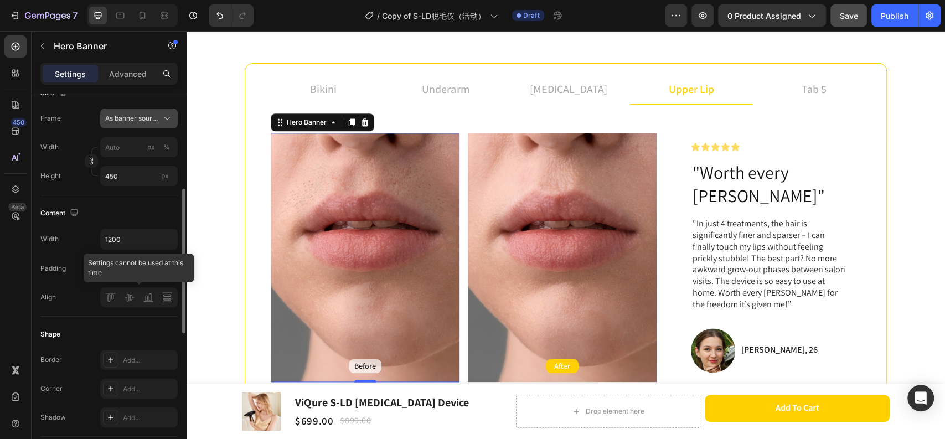
scroll to position [369, 0]
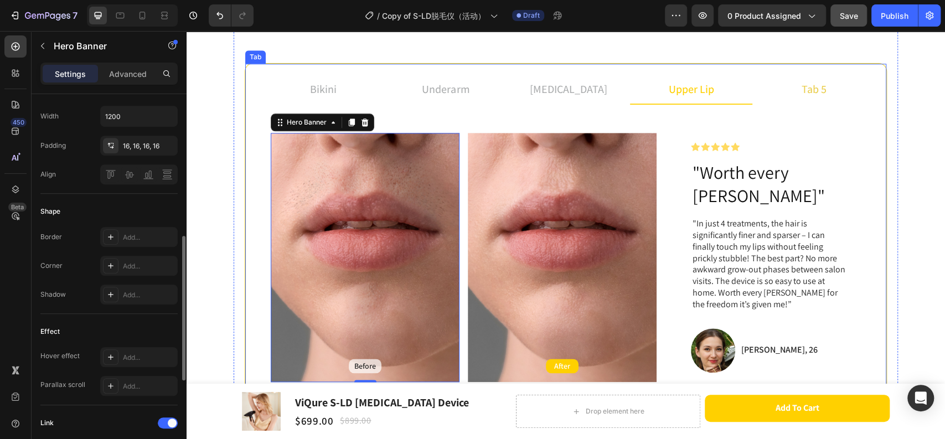
click at [780, 87] on li "tab 5" at bounding box center [814, 90] width 123 height 30
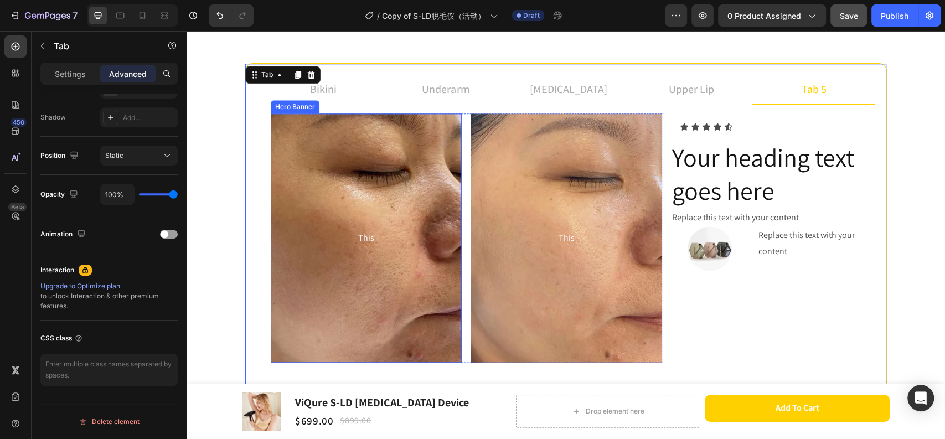
scroll to position [0, 0]
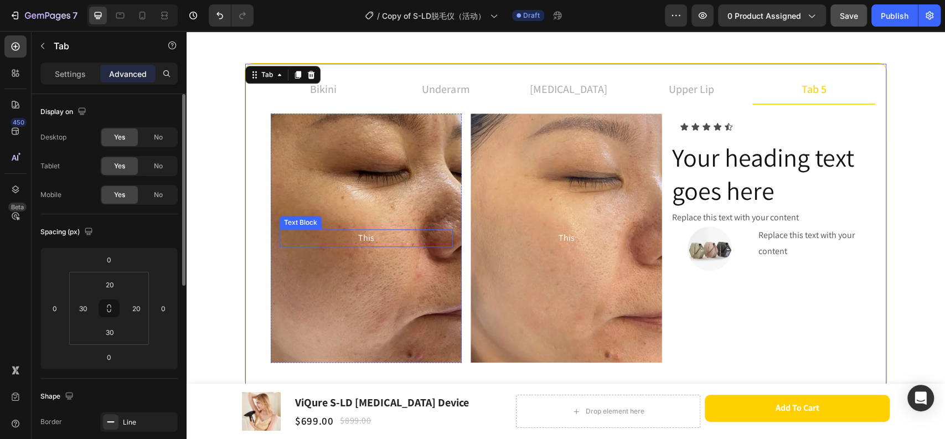
click at [422, 255] on div "Background Image" at bounding box center [366, 238] width 191 height 249
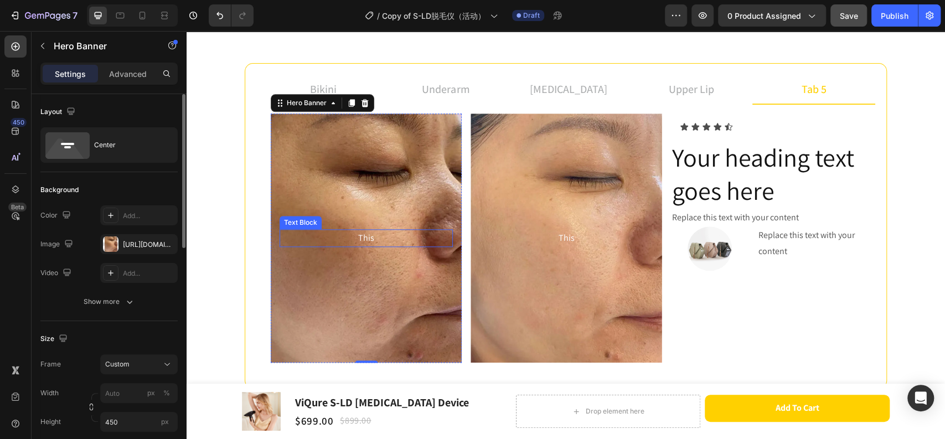
click at [377, 235] on p "This" at bounding box center [366, 238] width 171 height 16
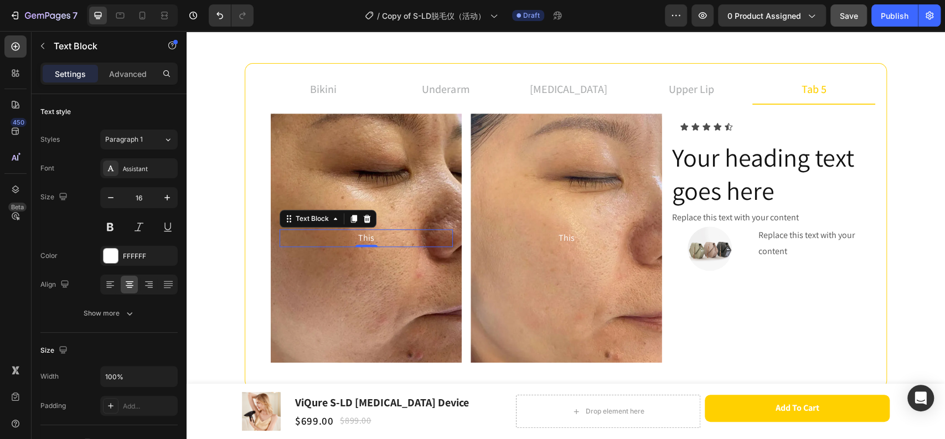
click at [401, 202] on div "Background Image" at bounding box center [366, 238] width 191 height 249
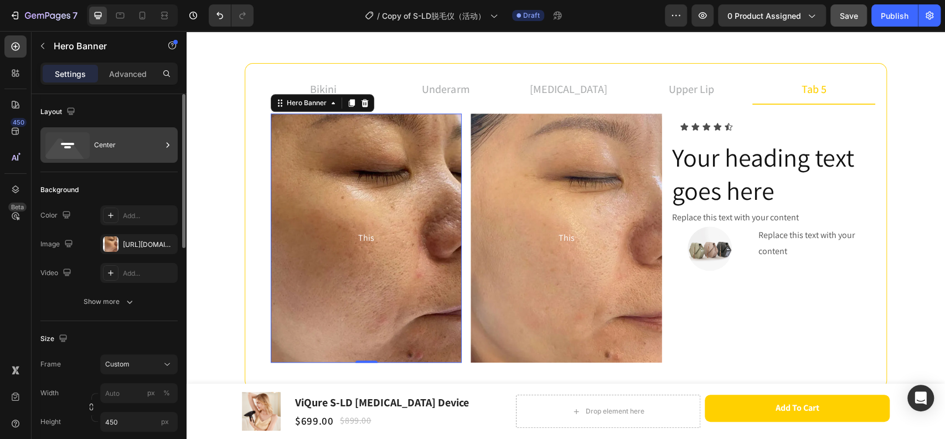
click at [105, 145] on div "Center" at bounding box center [128, 144] width 68 height 25
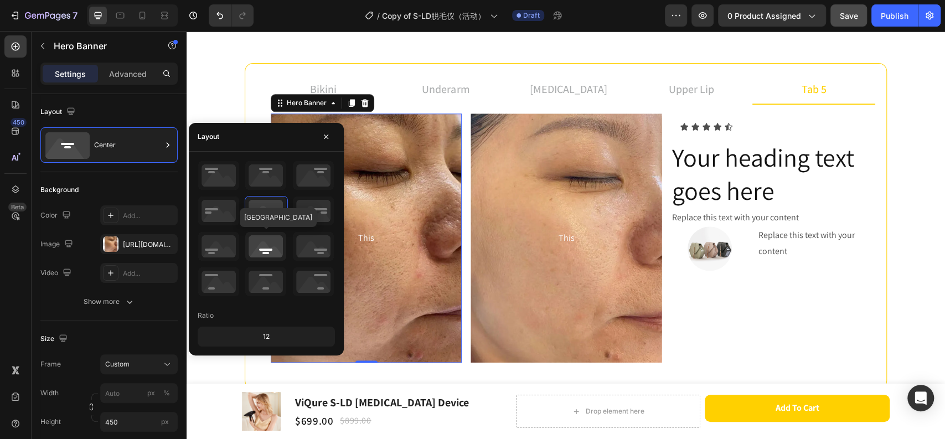
click at [275, 250] on icon at bounding box center [265, 246] width 41 height 29
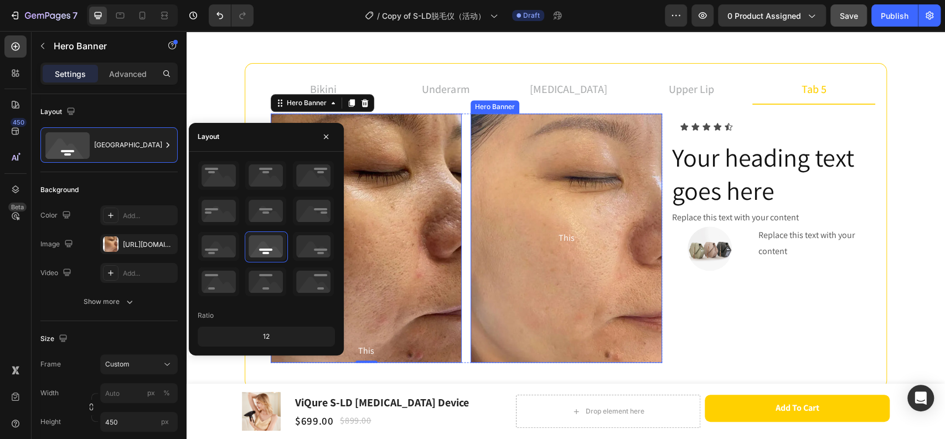
click at [541, 248] on div "This Text Block" at bounding box center [566, 238] width 191 height 23
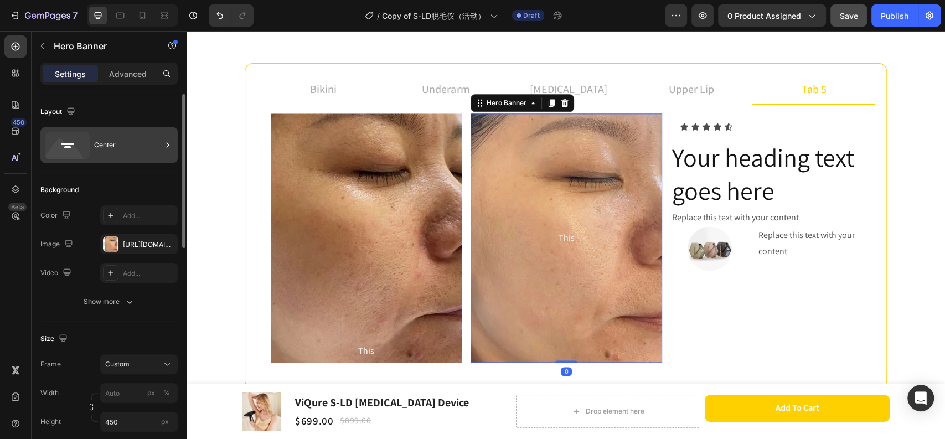
click at [128, 152] on div "Center" at bounding box center [128, 144] width 68 height 25
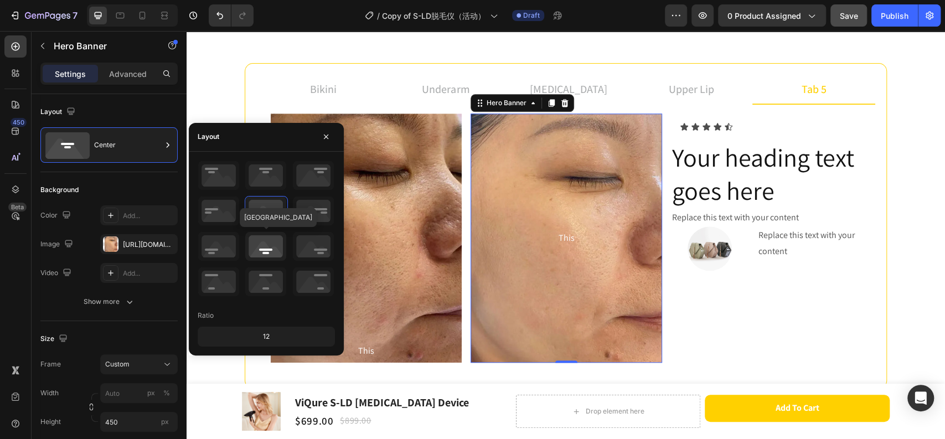
click at [269, 246] on icon at bounding box center [265, 246] width 41 height 29
click at [652, 50] on div "before and after Heading Achieve up to 96.47% hair density reduction in just 3 …" at bounding box center [566, 174] width 642 height 429
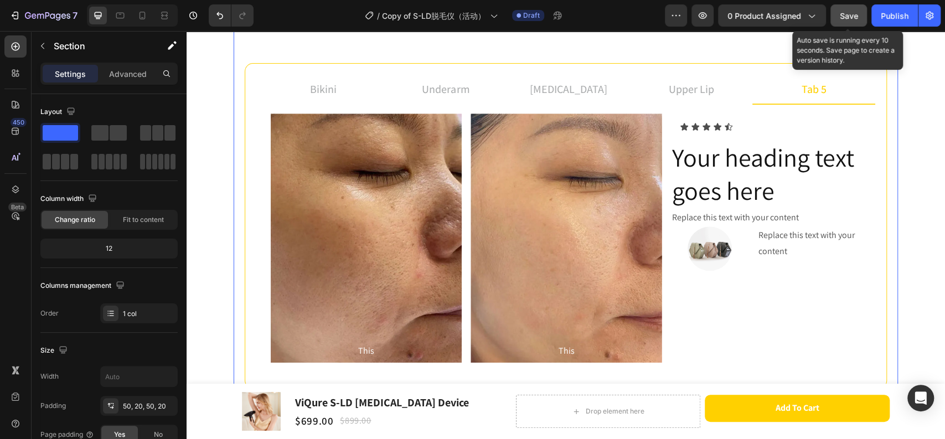
click at [849, 17] on span "Save" at bounding box center [849, 15] width 18 height 9
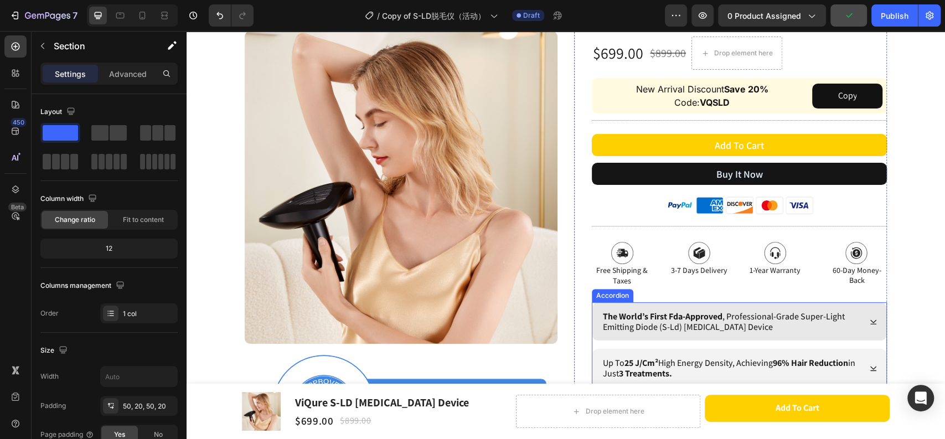
scroll to position [171, 0]
